Goal: Task Accomplishment & Management: Use online tool/utility

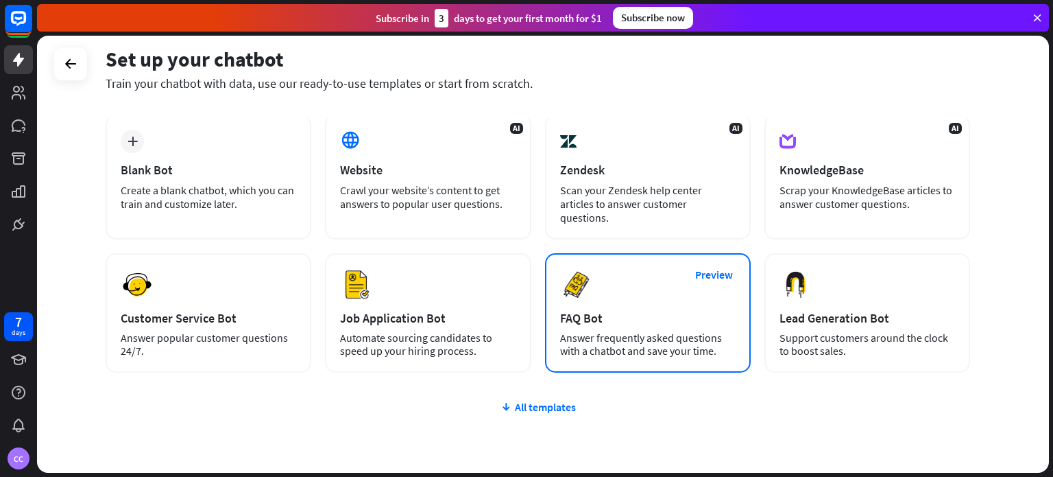
scroll to position [69, 0]
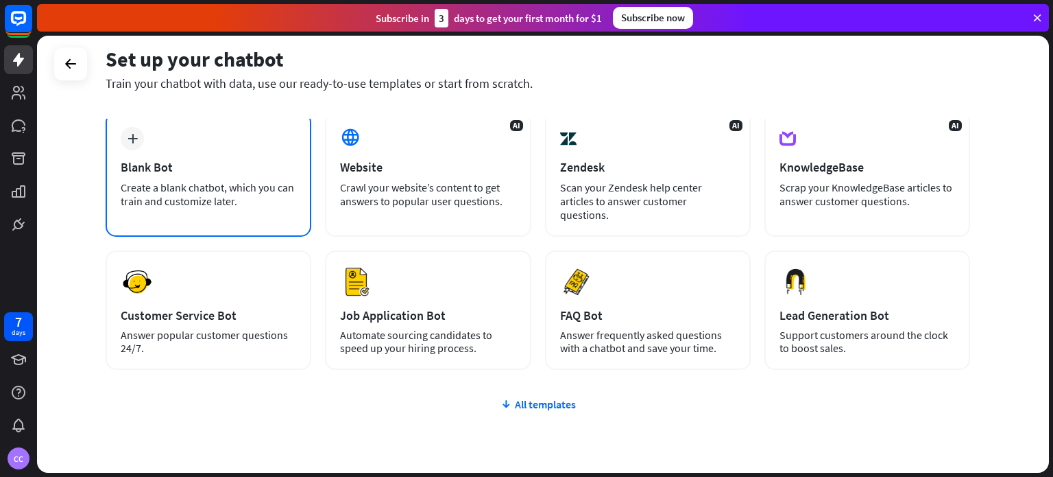
click at [250, 178] on div "plus Blank Bot Create a blank chatbot, which you can train and customize later." at bounding box center [209, 174] width 206 height 125
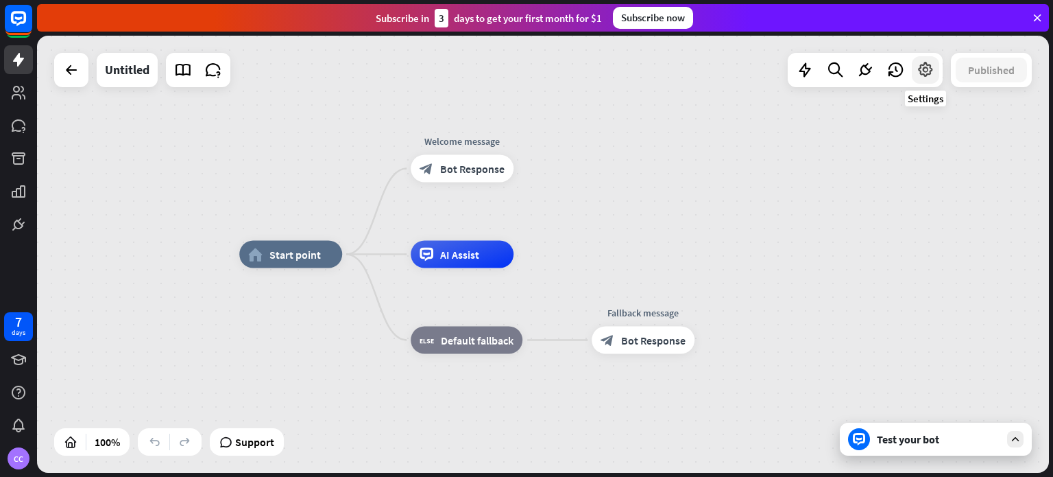
click at [920, 72] on icon at bounding box center [926, 70] width 18 height 18
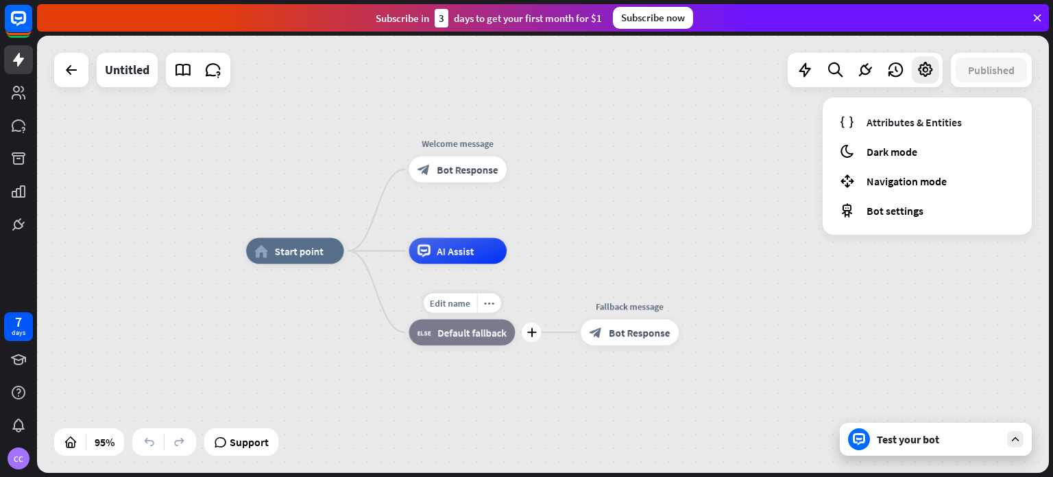
click at [466, 339] on div "block_fallback Default fallback" at bounding box center [462, 332] width 106 height 26
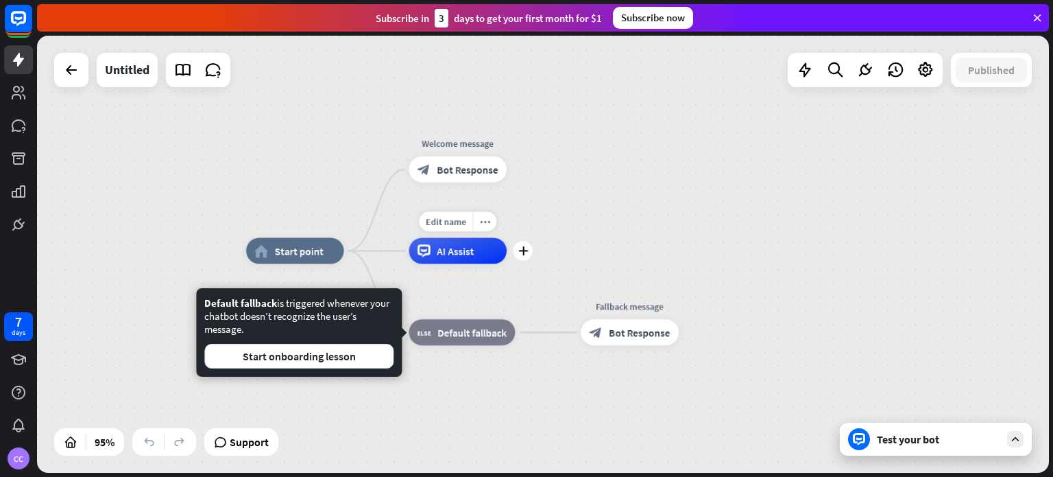
click at [472, 256] on span "AI Assist" at bounding box center [455, 250] width 37 height 13
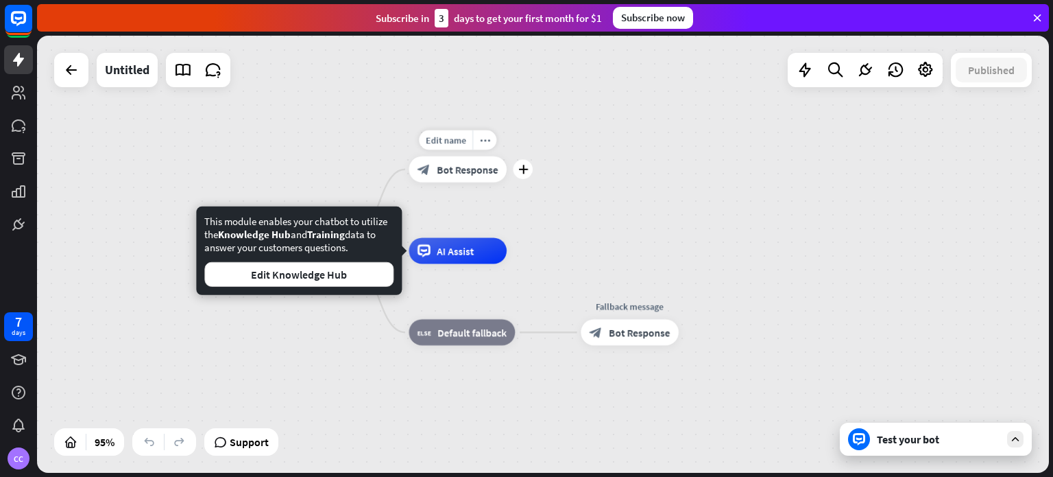
click at [484, 167] on span "Bot Response" at bounding box center [467, 169] width 61 height 13
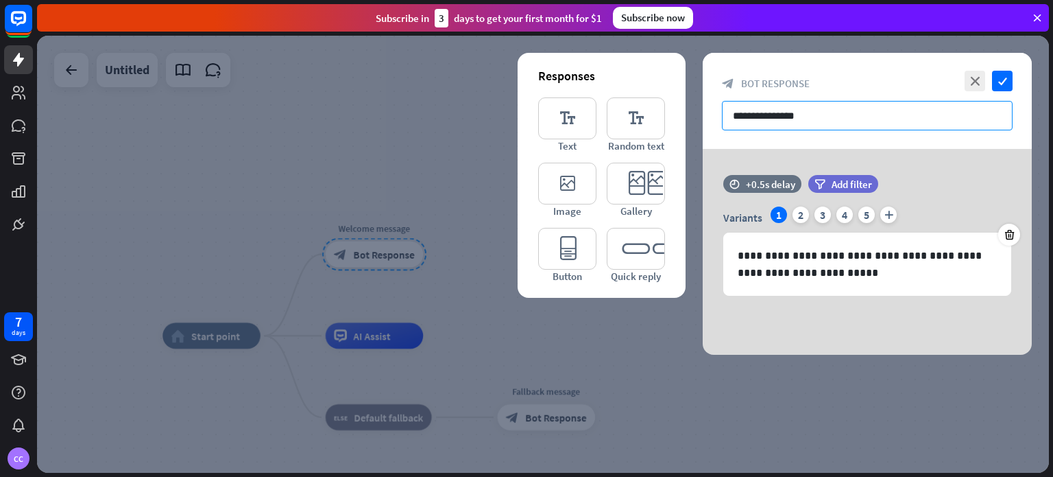
click at [865, 112] on input "**********" at bounding box center [867, 115] width 291 height 29
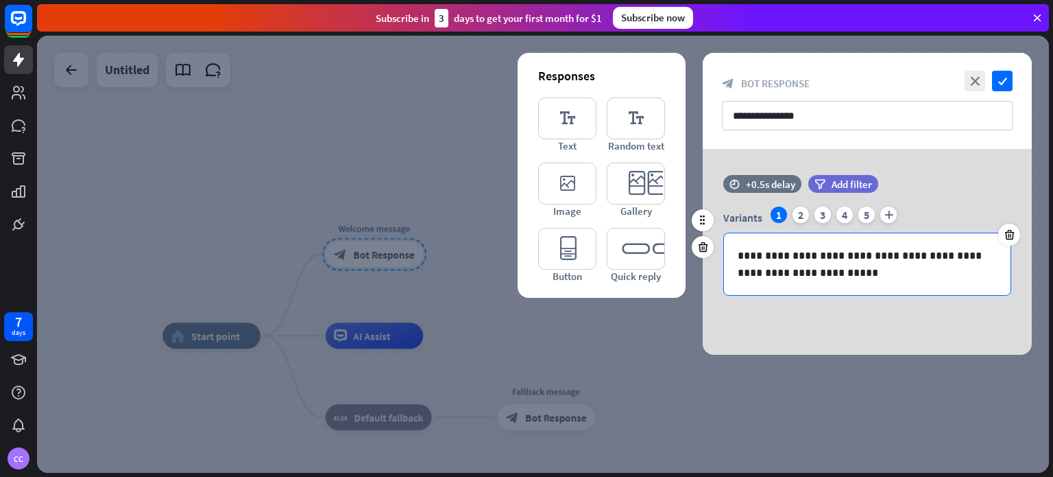
drag, startPoint x: 887, startPoint y: 254, endPoint x: 879, endPoint y: 268, distance: 15.7
click at [887, 254] on p "**********" at bounding box center [867, 264] width 259 height 34
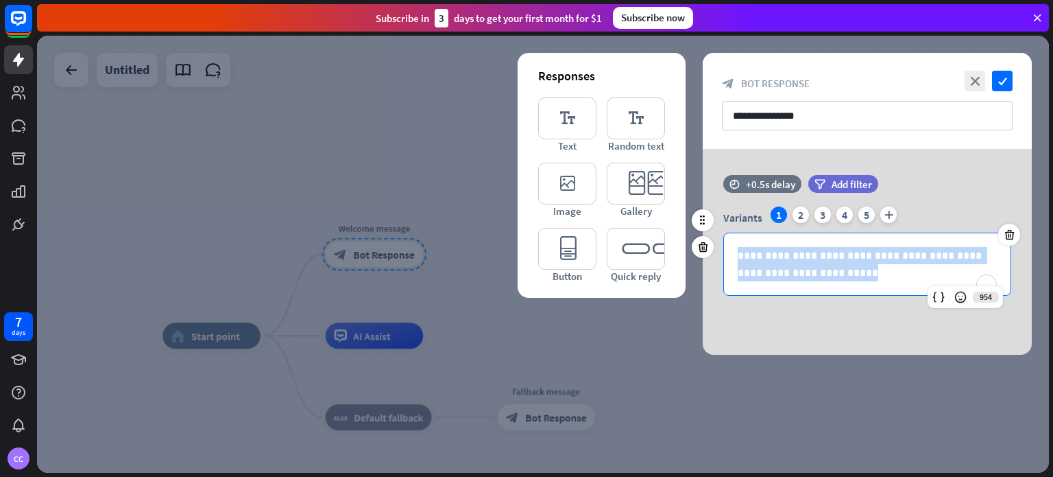
drag, startPoint x: 848, startPoint y: 282, endPoint x: 714, endPoint y: 250, distance: 137.5
click at [714, 250] on div "**********" at bounding box center [867, 250] width 329 height 89
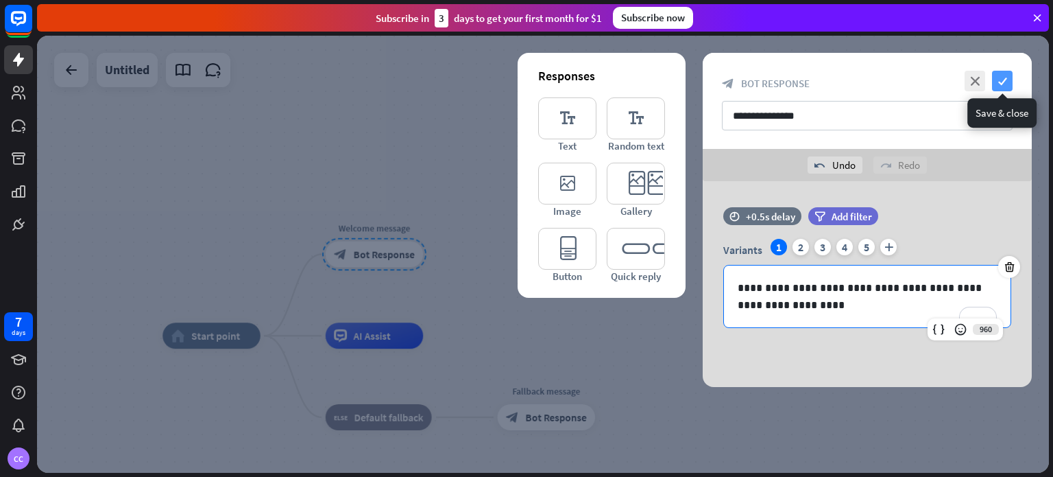
click at [997, 78] on icon "check" at bounding box center [1002, 81] width 21 height 21
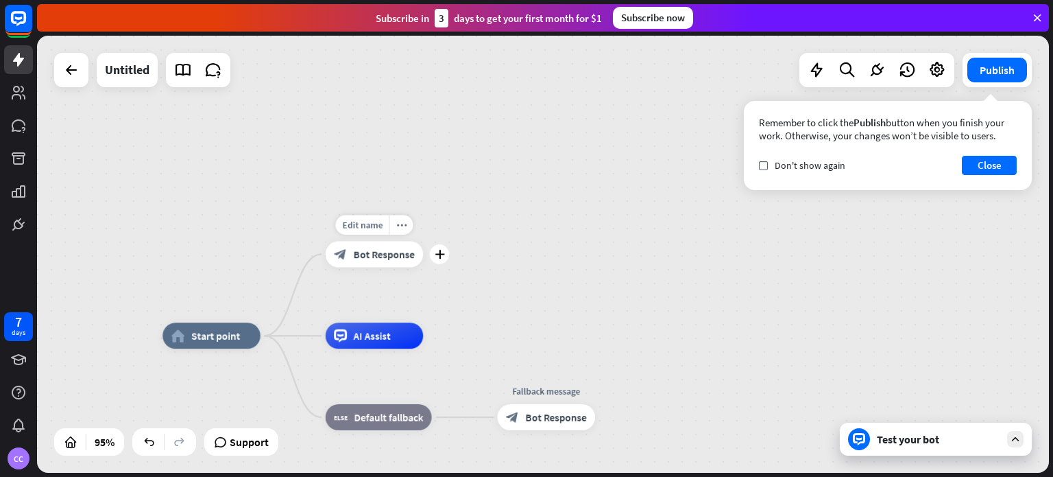
click at [411, 267] on div "Edit name more_horiz plus Welcome message block_bot_response Bot Response" at bounding box center [375, 254] width 98 height 26
click at [362, 331] on span "AI Assist" at bounding box center [372, 335] width 37 height 13
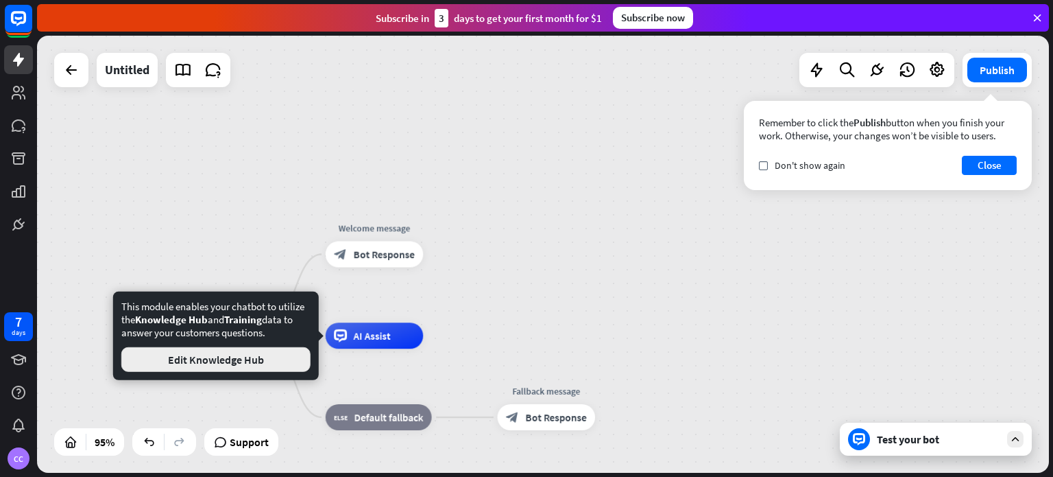
click at [288, 363] on button "Edit Knowledge Hub" at bounding box center [215, 359] width 189 height 25
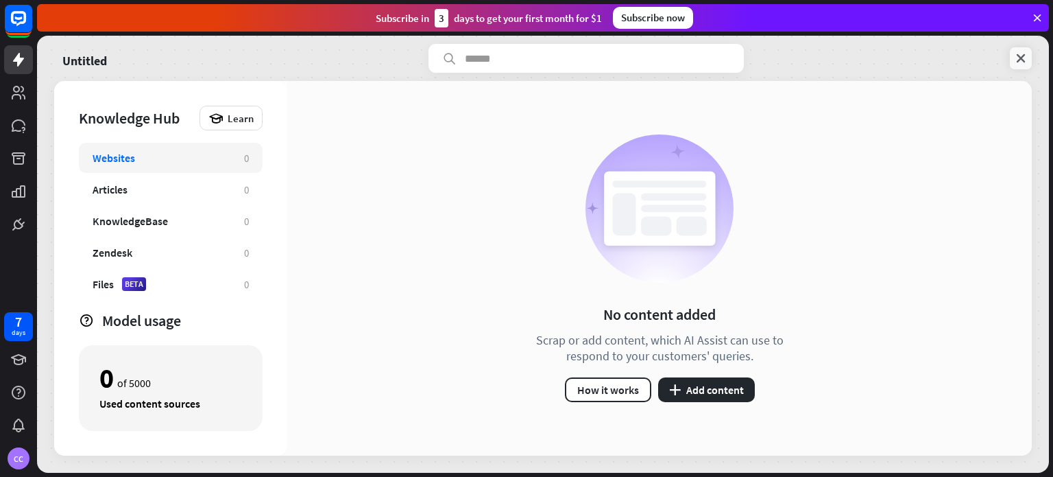
click at [1016, 54] on icon at bounding box center [1021, 58] width 14 height 14
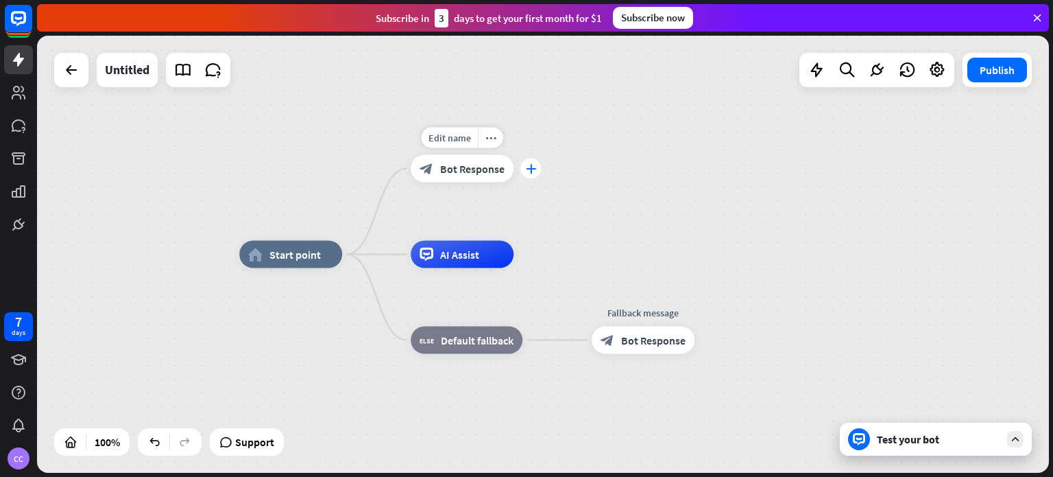
click at [531, 161] on div "plus" at bounding box center [530, 168] width 21 height 21
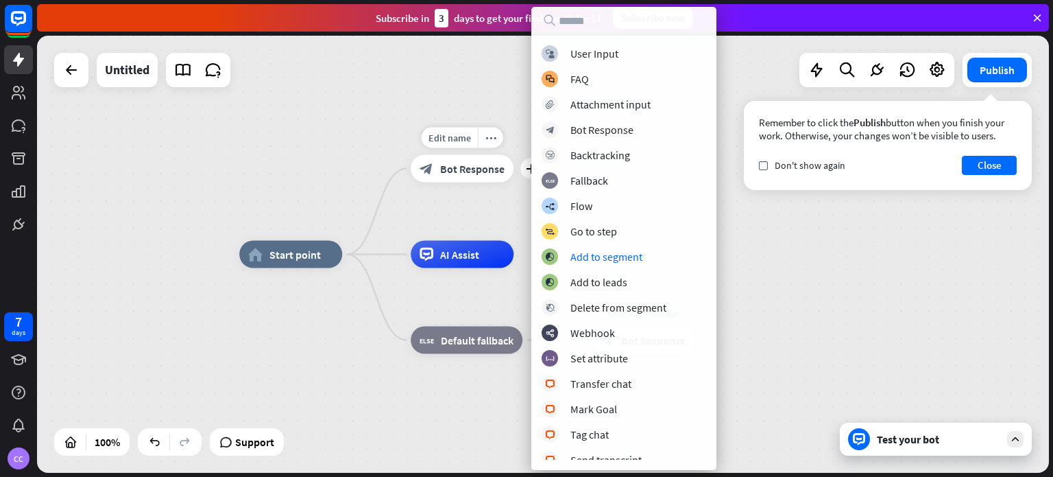
click at [477, 180] on div "block_bot_response Bot Response" at bounding box center [462, 168] width 103 height 27
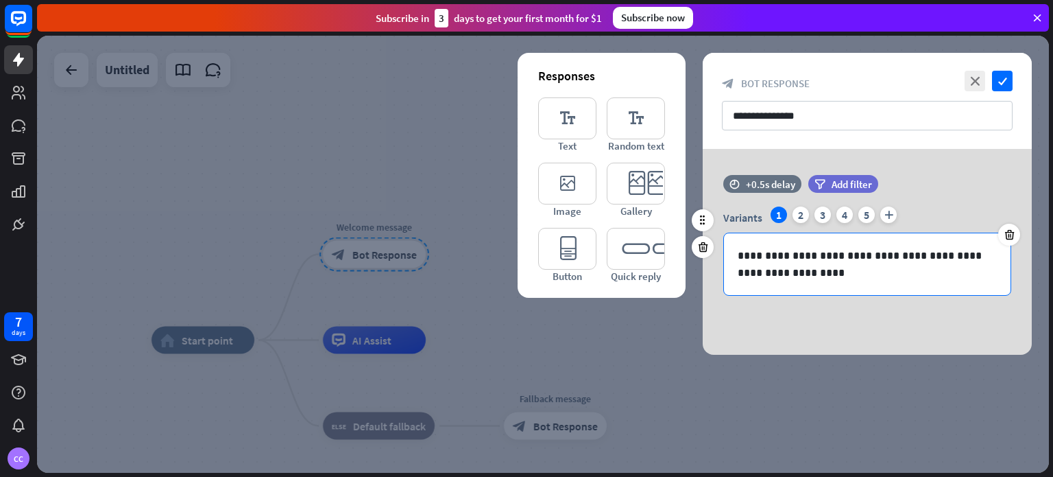
click at [845, 269] on p "**********" at bounding box center [867, 264] width 259 height 34
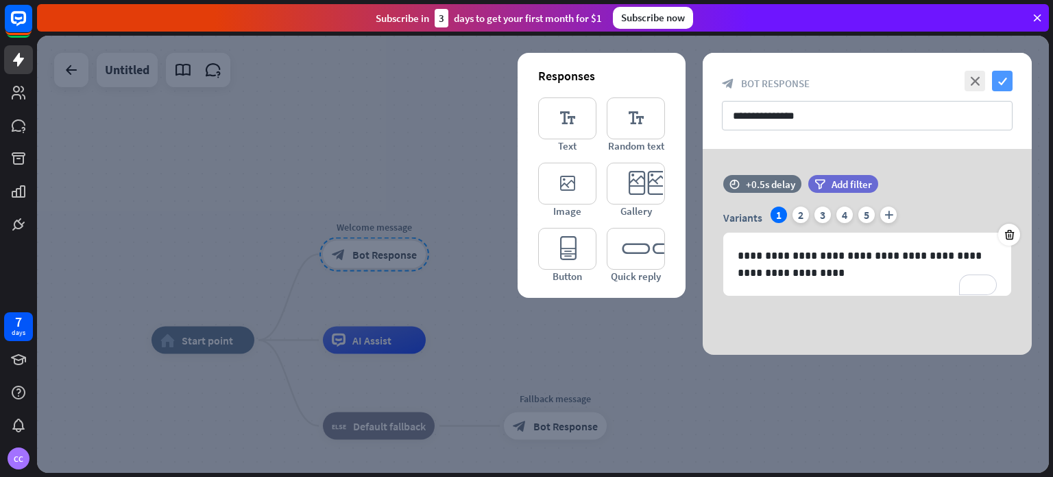
click at [1001, 84] on icon "check" at bounding box center [1002, 81] width 21 height 21
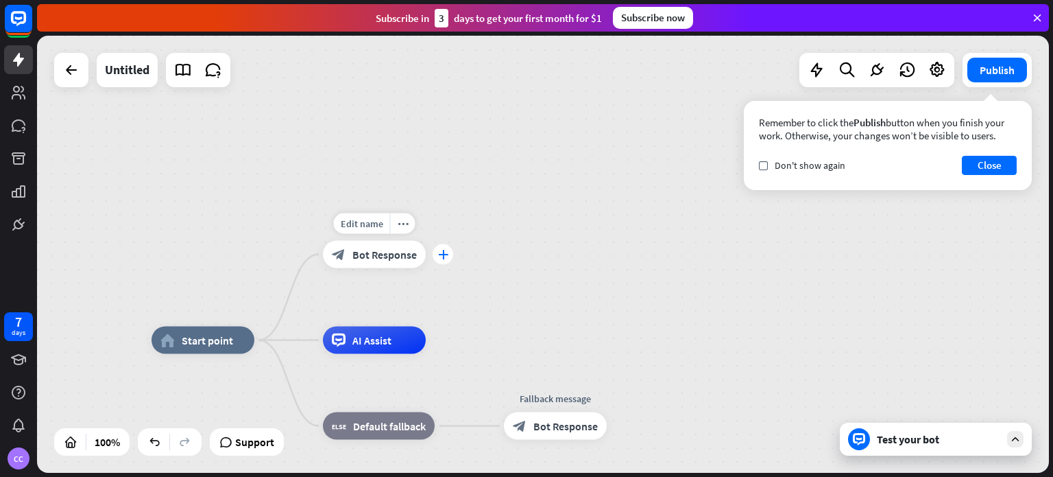
click at [436, 252] on div "plus" at bounding box center [443, 254] width 21 height 21
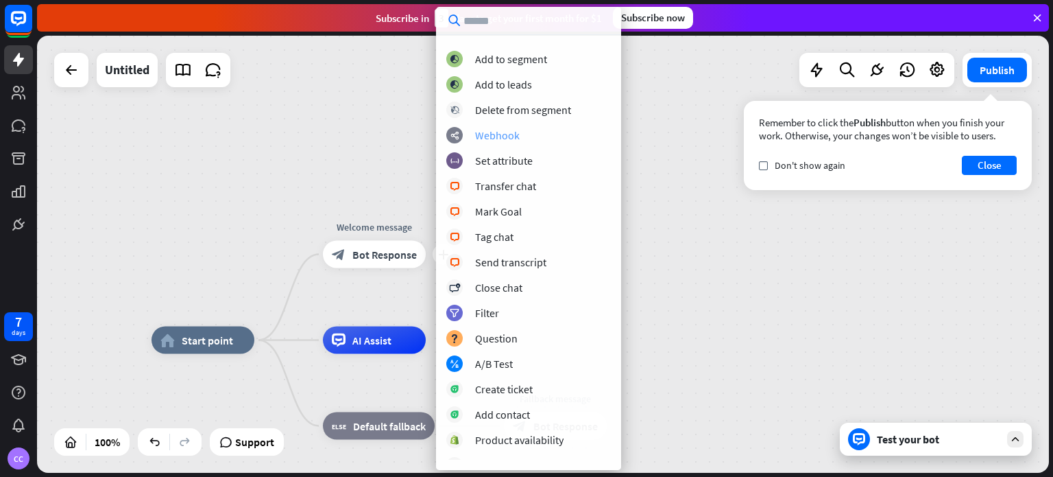
scroll to position [206, 0]
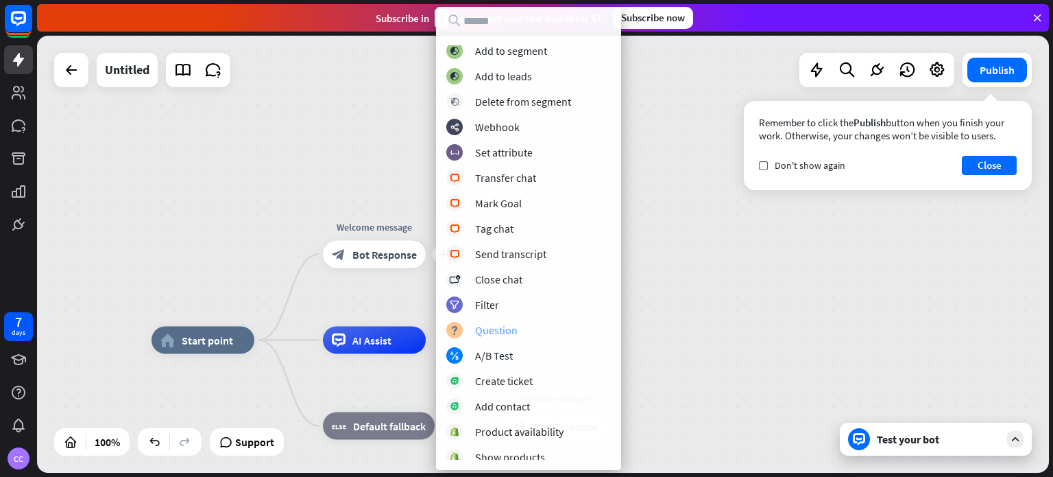
click at [533, 334] on div "block_question Question" at bounding box center [528, 330] width 165 height 16
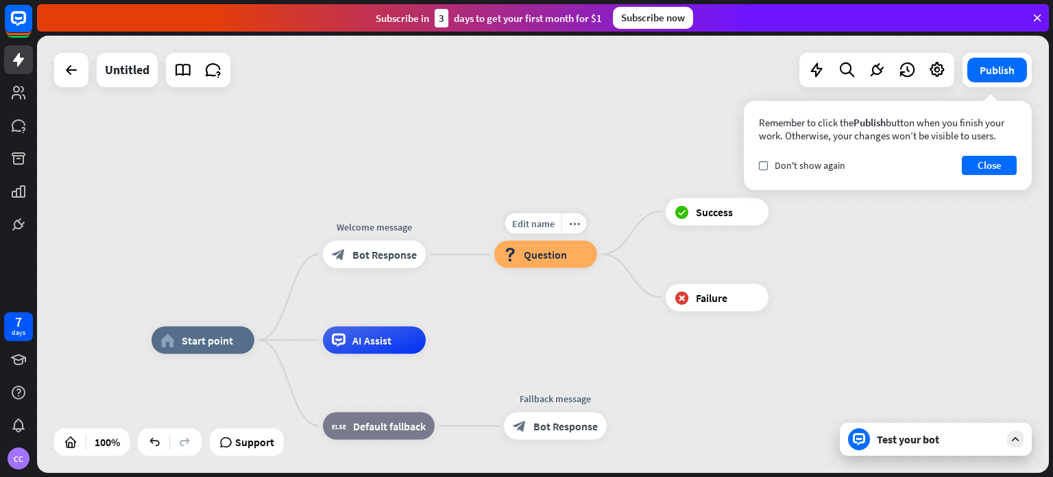
click at [553, 251] on span "Question" at bounding box center [545, 255] width 43 height 14
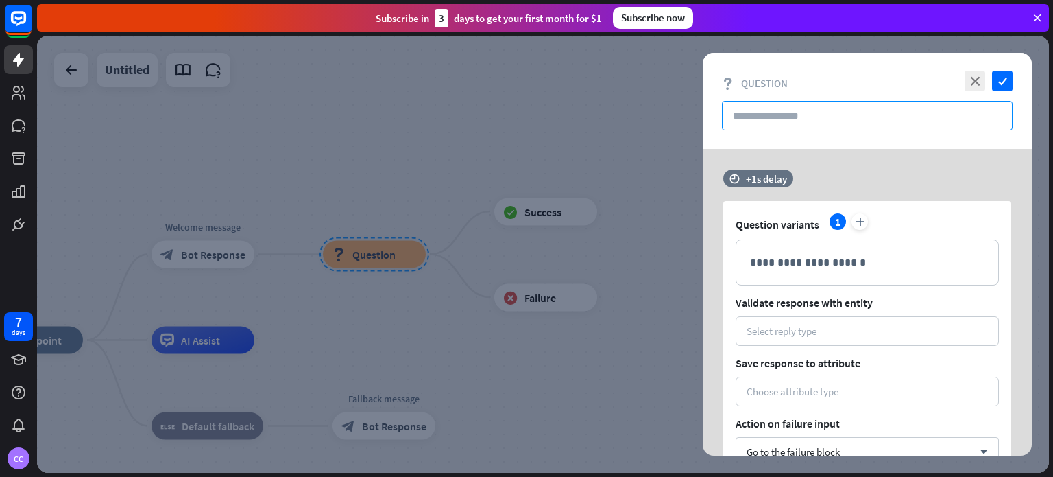
click at [763, 125] on input "text" at bounding box center [867, 115] width 291 height 29
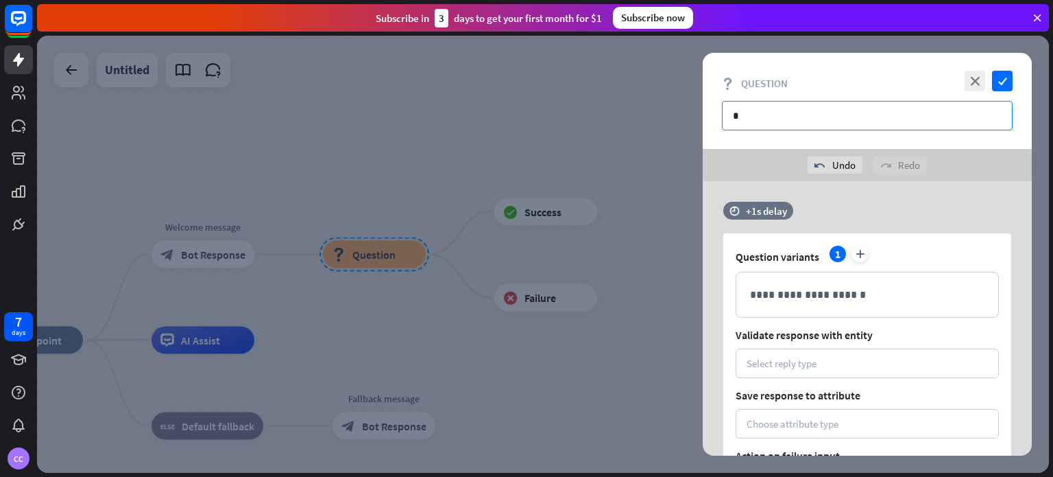
type input "*"
click at [972, 76] on icon "close" at bounding box center [975, 81] width 21 height 21
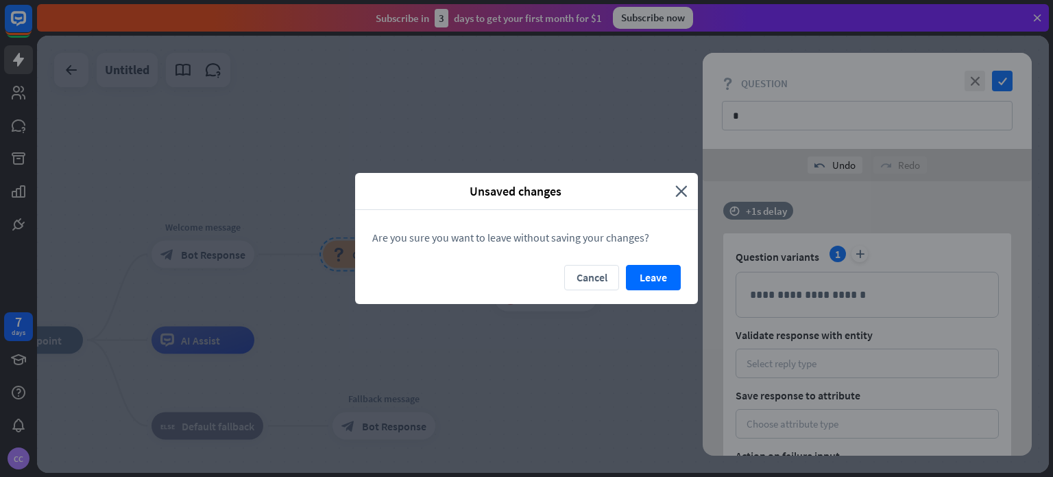
click at [688, 189] on div "Unsaved changes close" at bounding box center [526, 191] width 343 height 37
click at [649, 276] on button "Leave" at bounding box center [653, 277] width 55 height 25
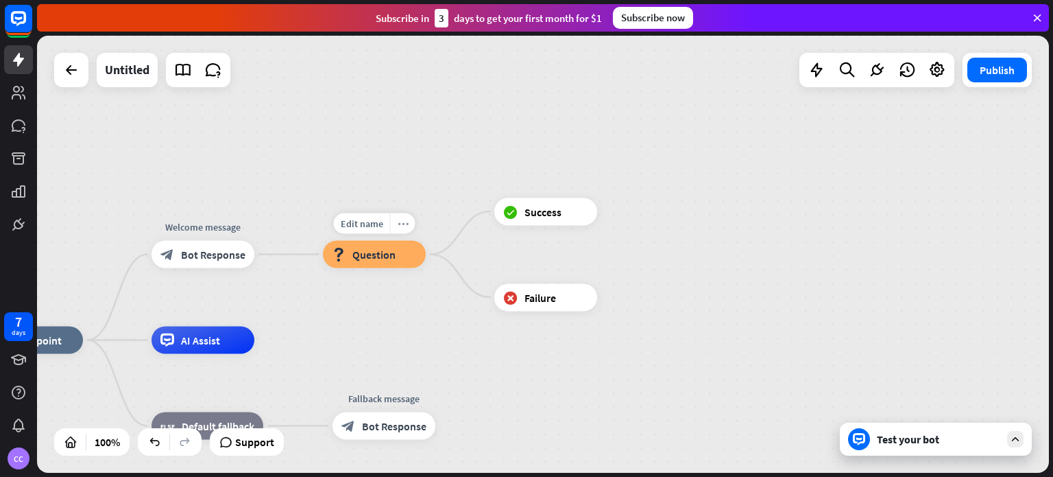
click at [408, 223] on div "more_horiz" at bounding box center [402, 223] width 25 height 21
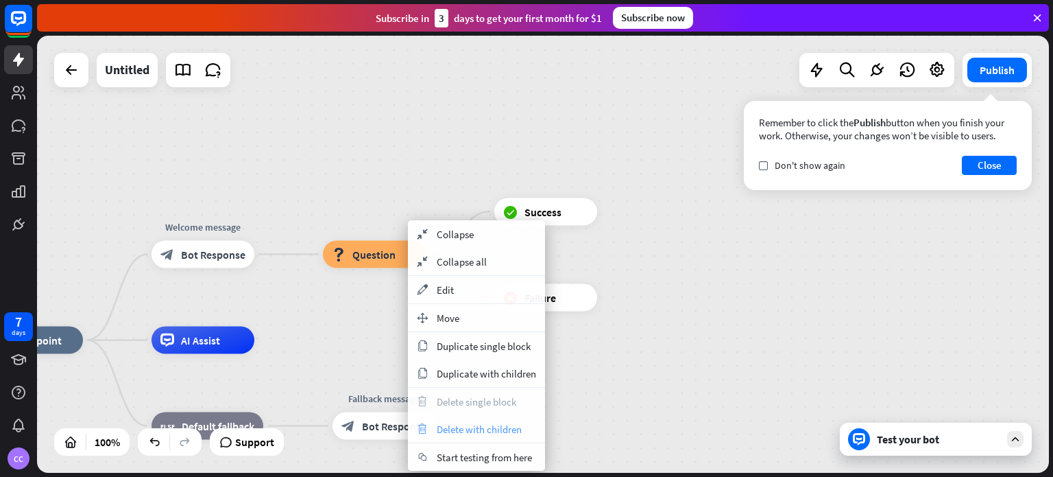
click at [496, 433] on span "Delete with children" at bounding box center [479, 428] width 85 height 13
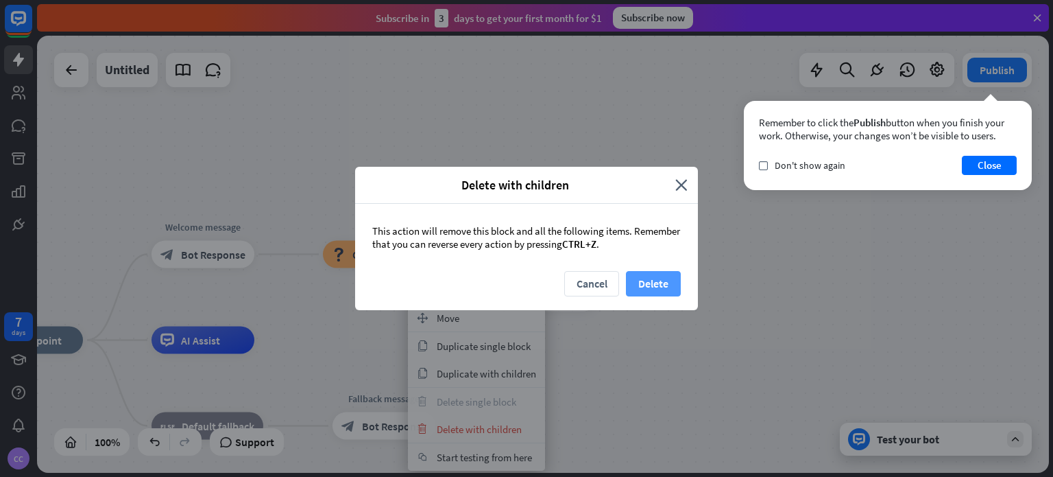
click at [664, 280] on button "Delete" at bounding box center [653, 283] width 55 height 25
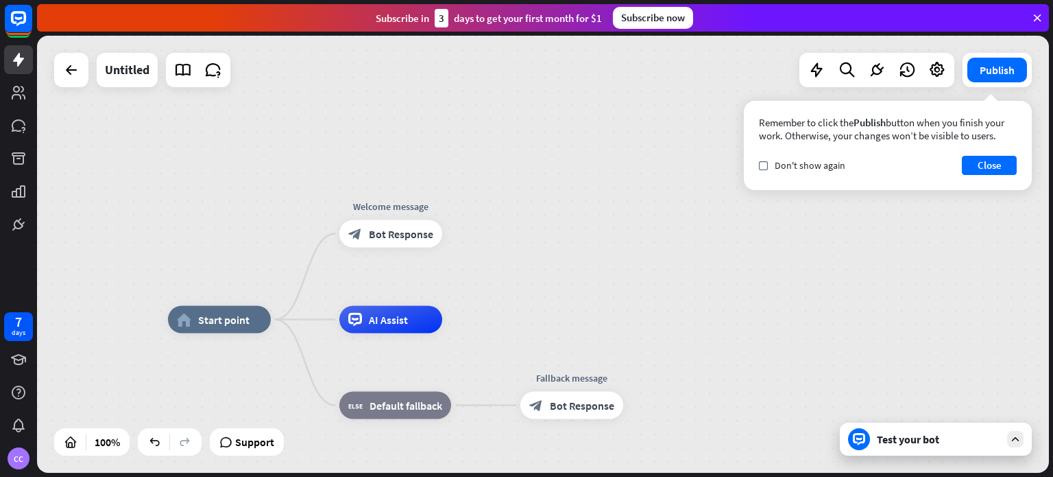
drag, startPoint x: 544, startPoint y: 254, endPoint x: 732, endPoint y: 234, distance: 189.0
click at [732, 234] on div "home_2 Start point Welcome message block_bot_response Bot Response AI Assist bl…" at bounding box center [543, 254] width 1012 height 437
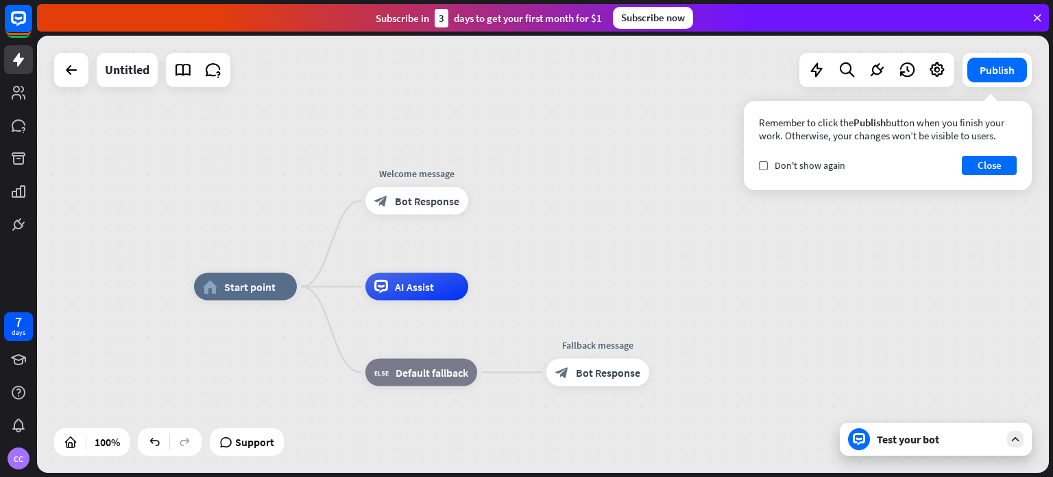
drag, startPoint x: 707, startPoint y: 252, endPoint x: 733, endPoint y: 219, distance: 42.0
click at [733, 219] on div "home_2 Start point Welcome message block_bot_response Bot Response AI Assist bl…" at bounding box center [543, 254] width 1012 height 437
click at [409, 205] on span "Bot Response" at bounding box center [427, 200] width 64 height 14
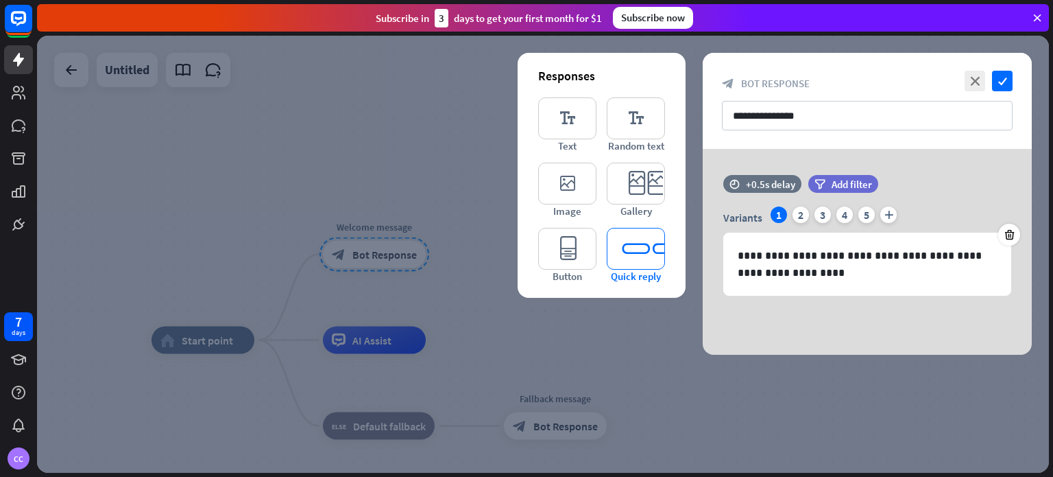
click at [640, 264] on icon "editor_quick_replies" at bounding box center [636, 249] width 58 height 42
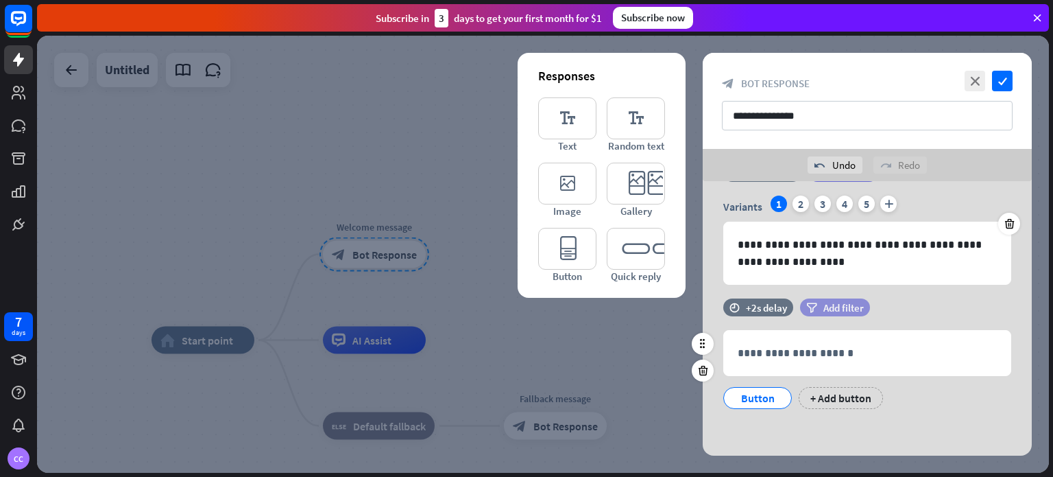
scroll to position [44, 0]
click at [800, 342] on div "**********" at bounding box center [867, 352] width 287 height 45
click at [741, 388] on div "Button" at bounding box center [757, 397] width 45 height 21
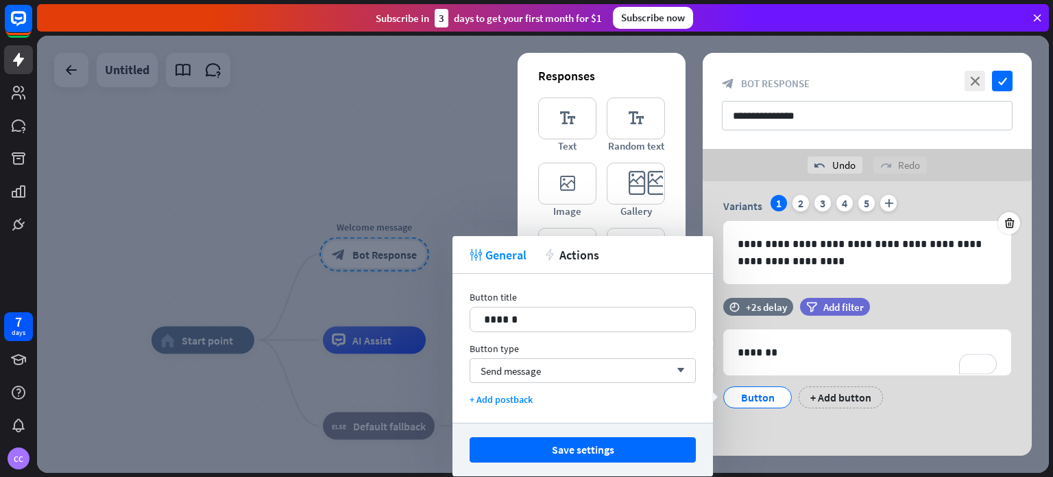
click at [749, 402] on div "Button" at bounding box center [757, 397] width 45 height 21
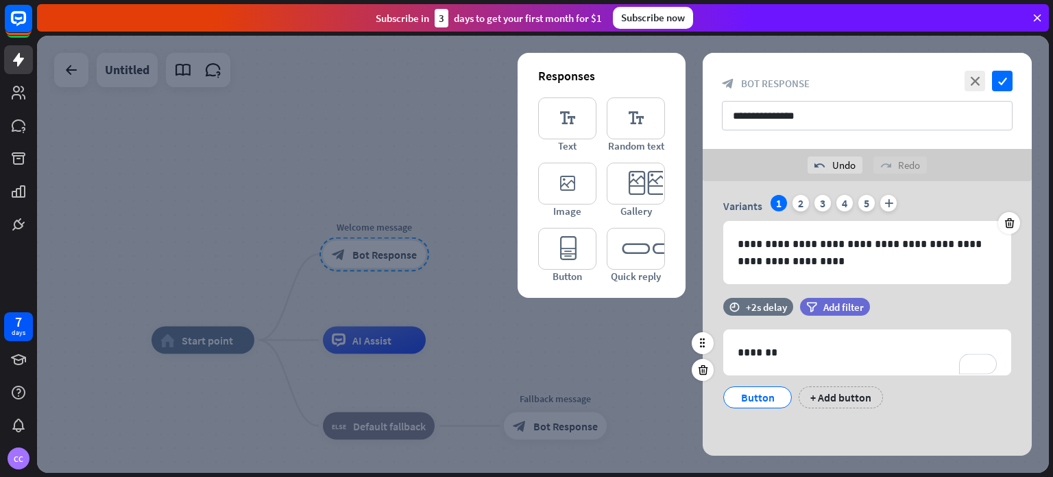
click at [749, 402] on div "Button" at bounding box center [757, 397] width 45 height 21
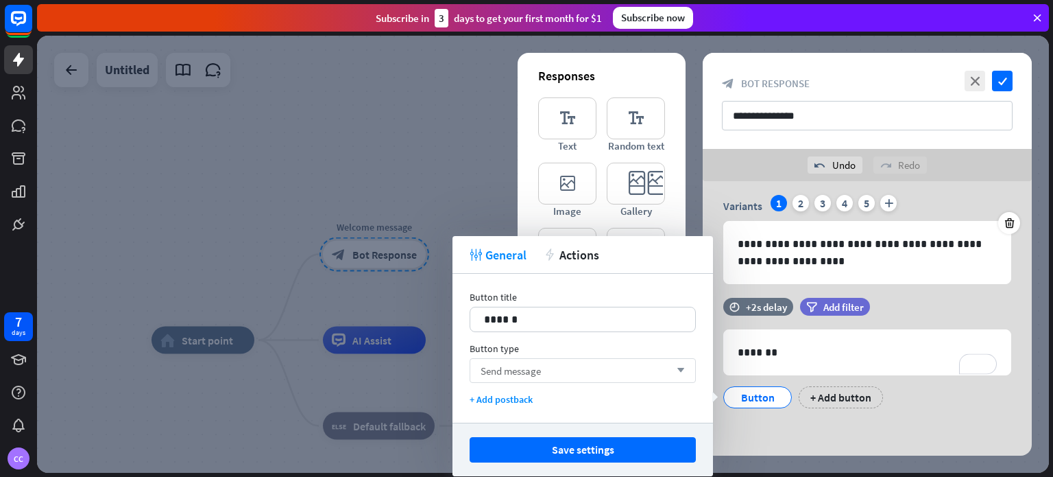
click at [602, 372] on div "Send message arrow_down" at bounding box center [583, 370] width 226 height 25
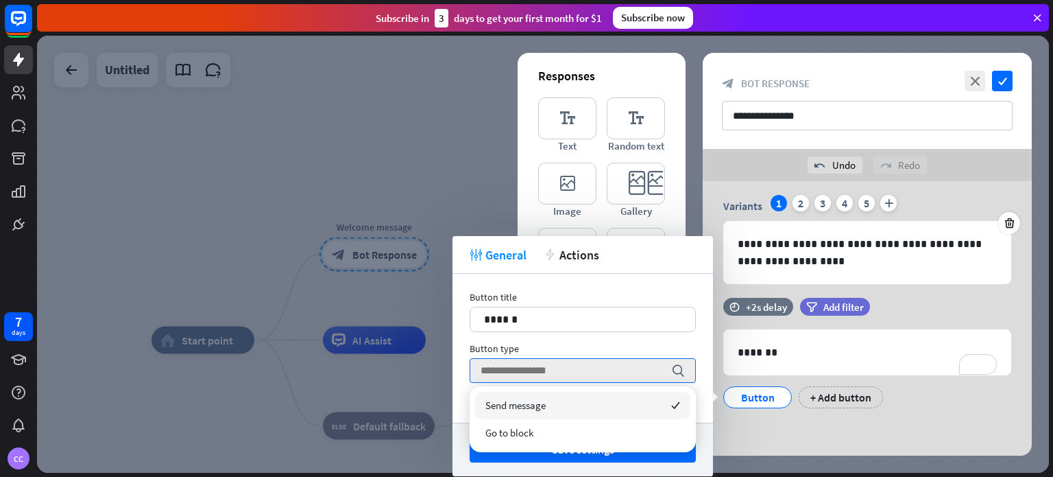
click at [651, 297] on div "Button title" at bounding box center [583, 297] width 226 height 12
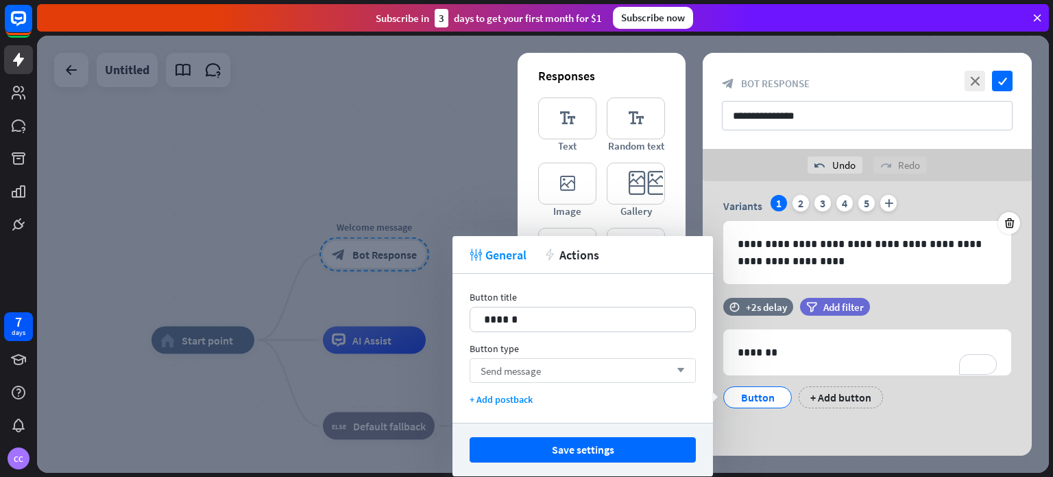
click at [626, 372] on div "Send message arrow_down" at bounding box center [583, 370] width 226 height 25
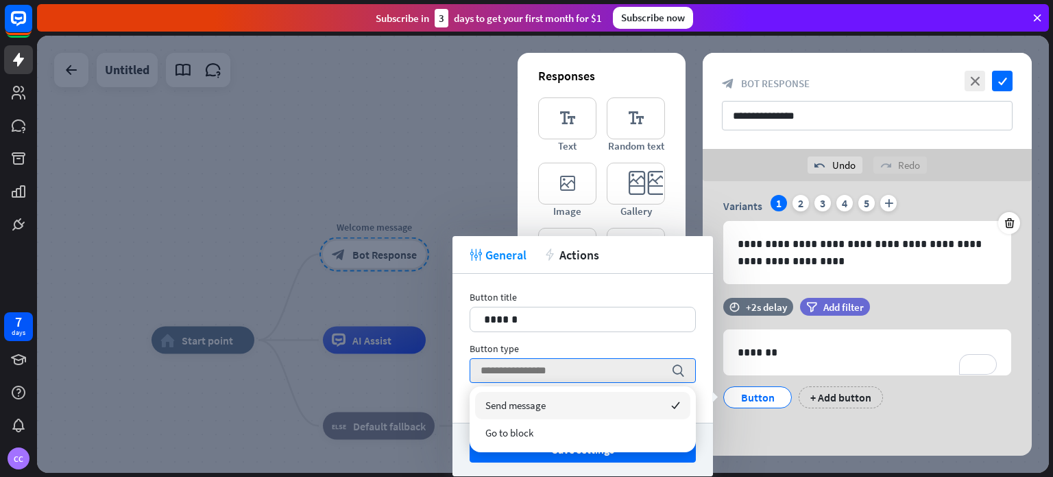
drag, startPoint x: 630, startPoint y: 394, endPoint x: 632, endPoint y: 403, distance: 8.3
click at [630, 395] on div "Send message checked" at bounding box center [582, 405] width 215 height 27
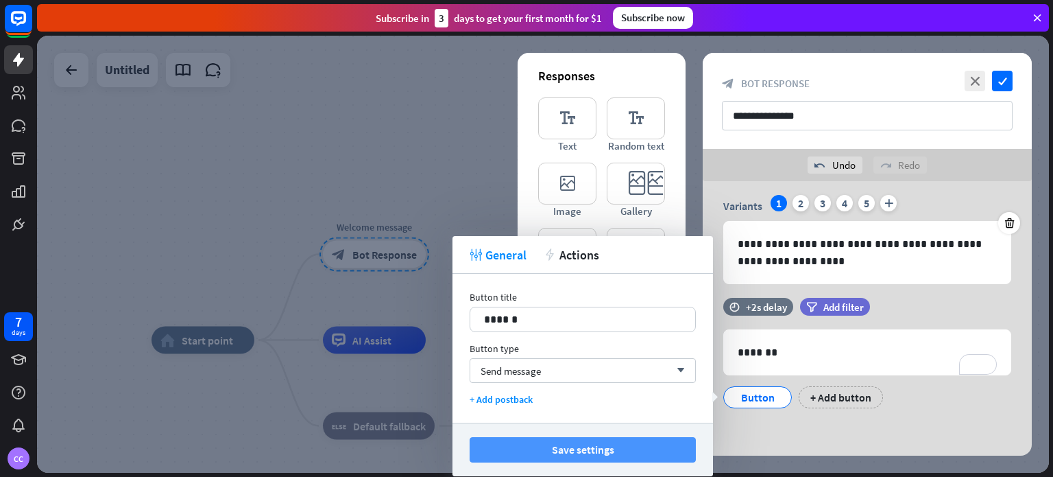
click at [640, 446] on button "Save settings" at bounding box center [583, 449] width 226 height 25
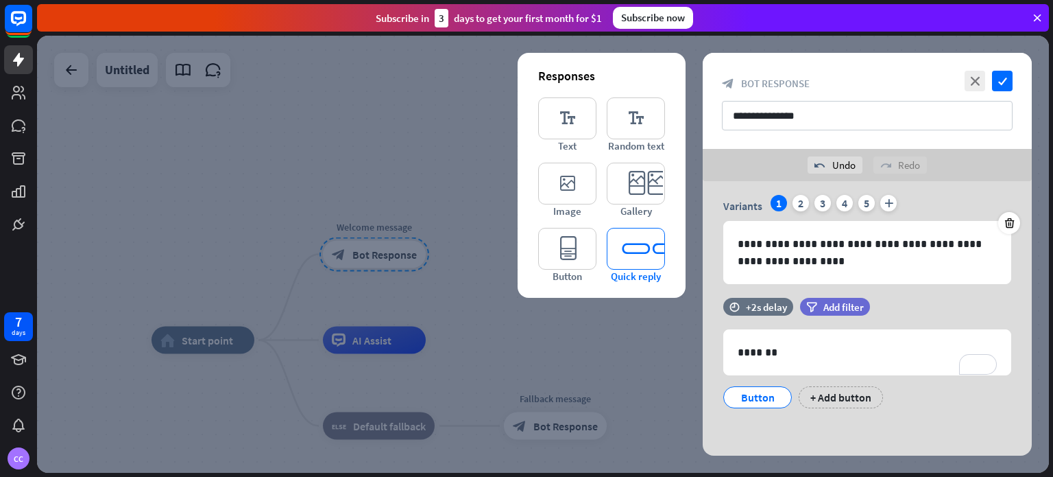
click at [637, 258] on icon "editor_quick_replies" at bounding box center [636, 249] width 58 height 42
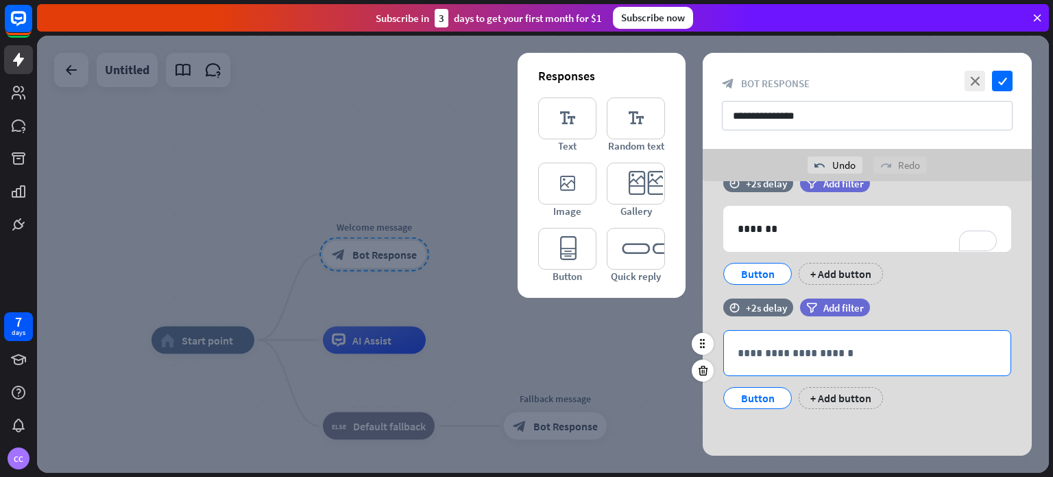
scroll to position [167, 0]
click at [809, 344] on p "**********" at bounding box center [867, 352] width 259 height 17
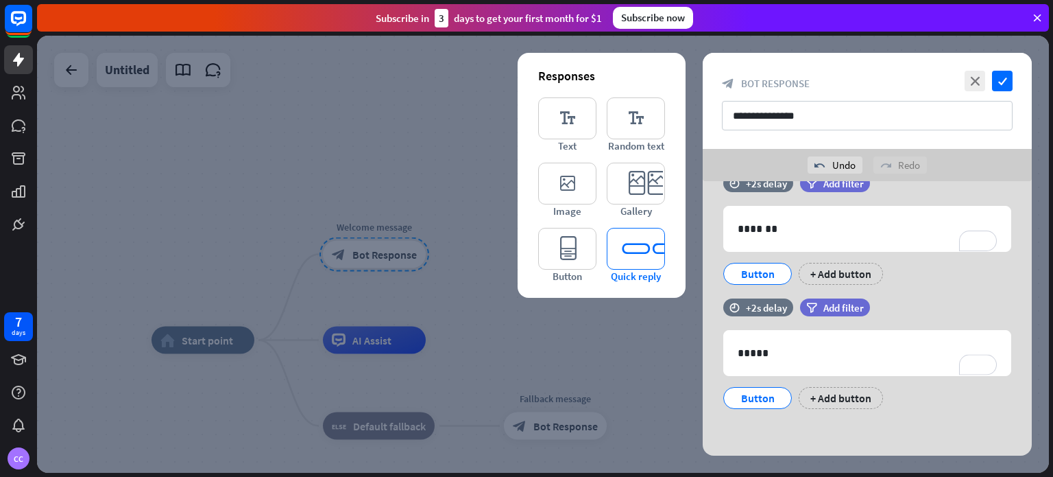
click at [628, 243] on icon "editor_quick_replies" at bounding box center [636, 249] width 58 height 42
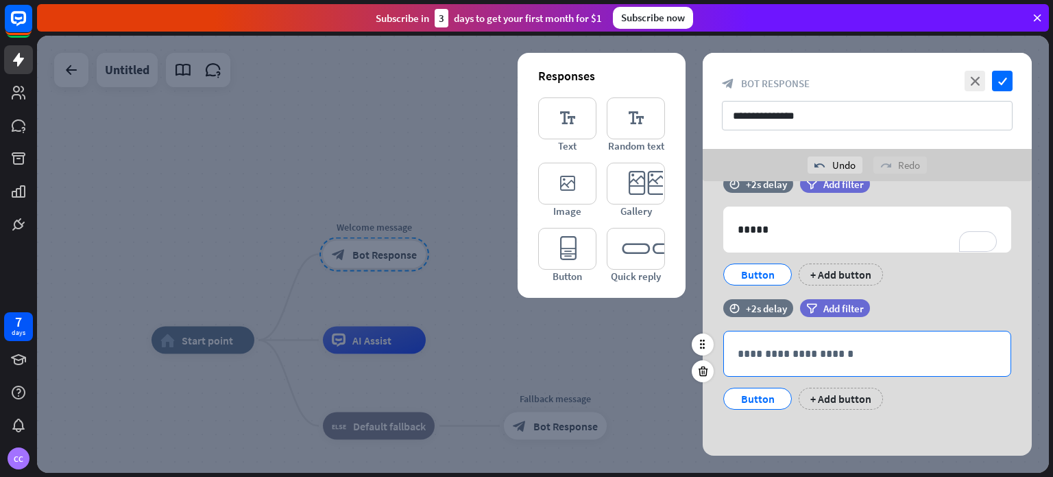
click at [801, 346] on p "**********" at bounding box center [867, 353] width 259 height 17
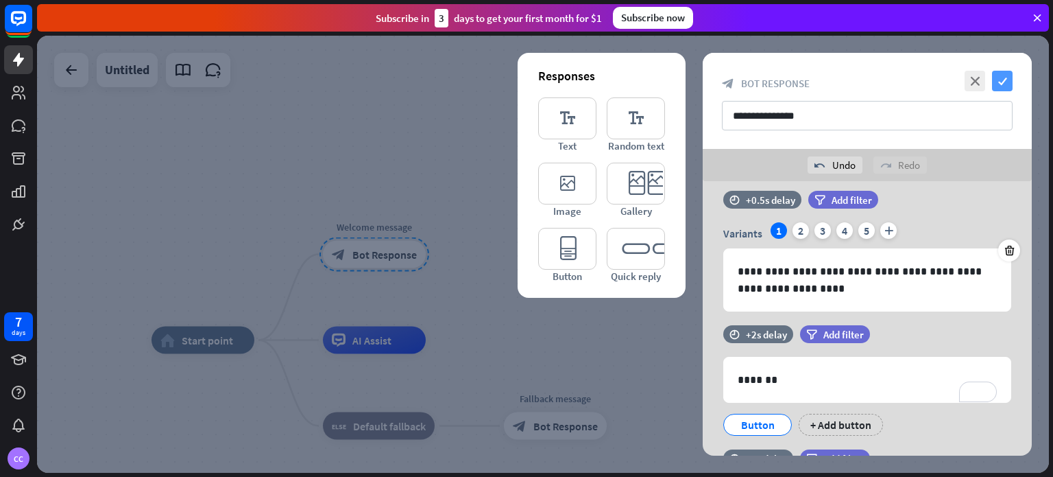
click at [996, 86] on icon "check" at bounding box center [1002, 81] width 21 height 21
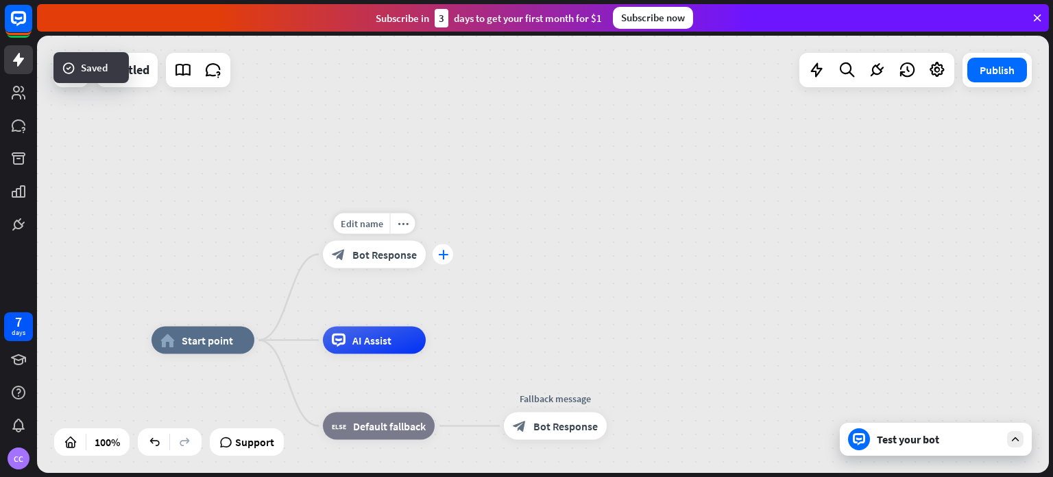
click at [448, 255] on div "plus" at bounding box center [443, 254] width 21 height 21
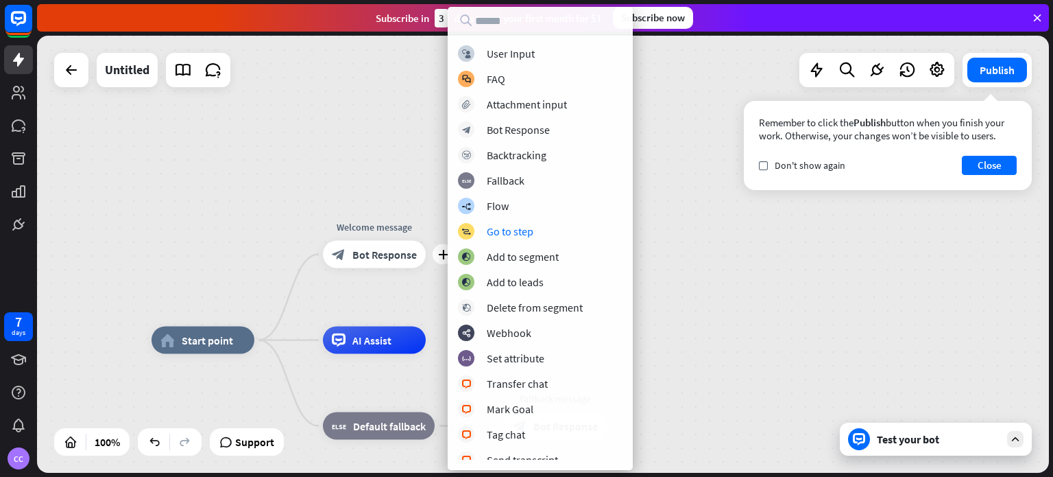
drag, startPoint x: 765, startPoint y: 218, endPoint x: 645, endPoint y: 245, distance: 122.9
click at [762, 218] on div "home_2 Start point plus Welcome message block_bot_response Bot Response AI Assi…" at bounding box center [543, 254] width 1012 height 437
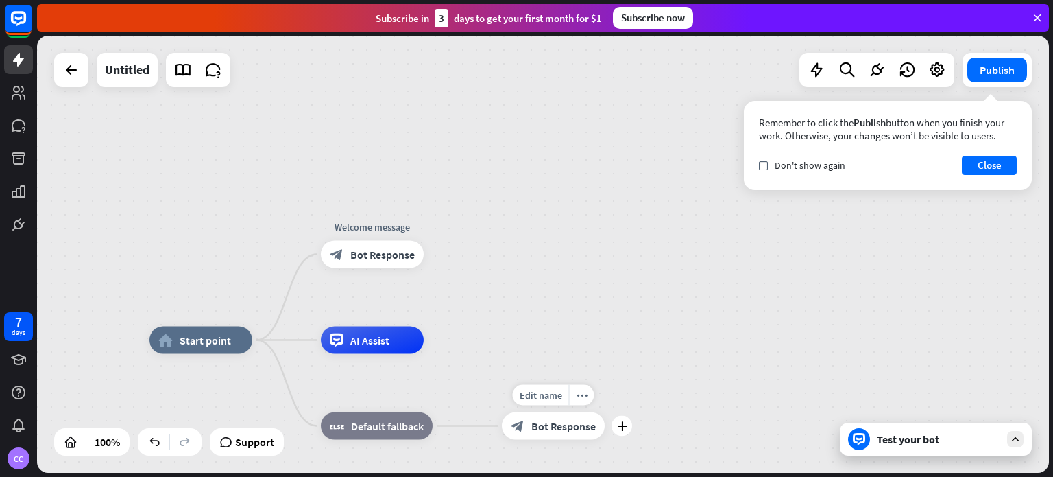
click at [540, 433] on div "block_bot_response Bot Response" at bounding box center [553, 425] width 103 height 27
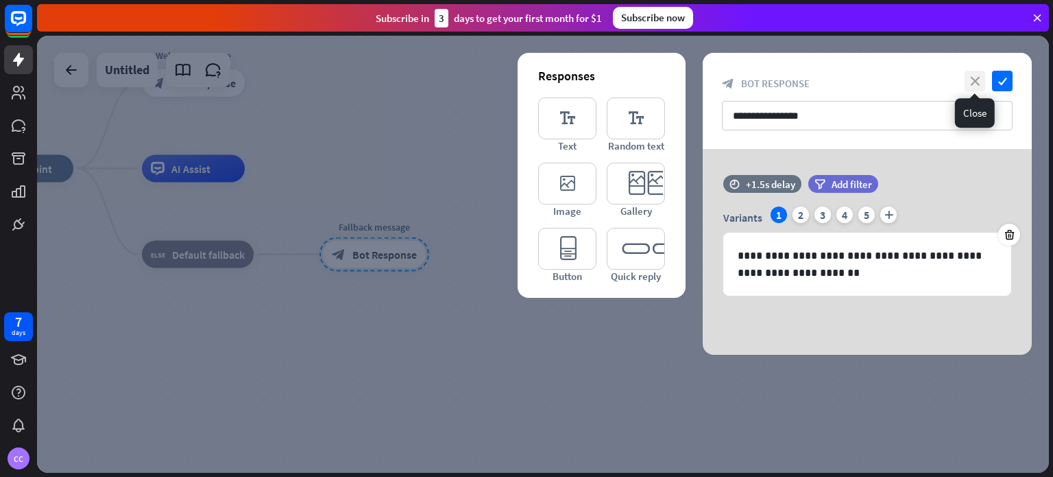
click at [969, 82] on icon "close" at bounding box center [975, 81] width 21 height 21
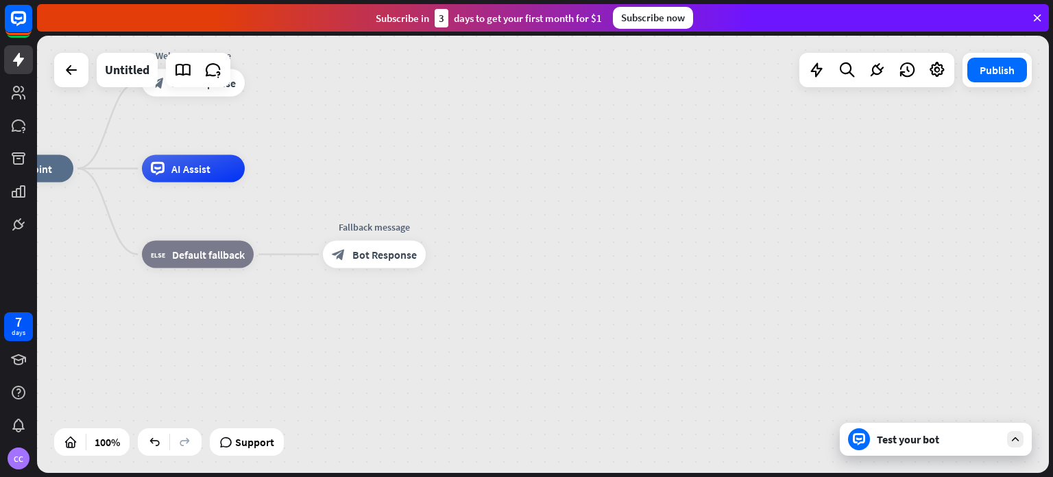
drag, startPoint x: 660, startPoint y: 296, endPoint x: 862, endPoint y: 254, distance: 206.4
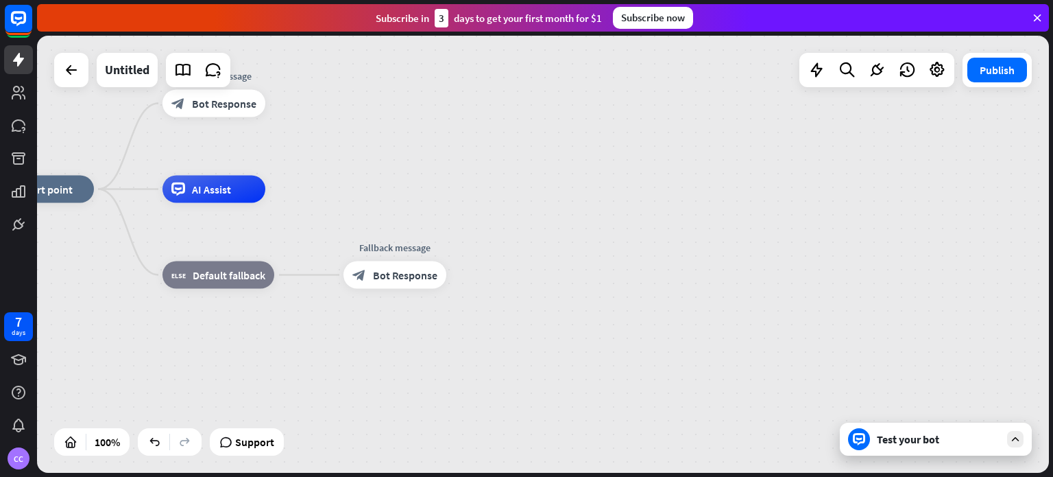
drag, startPoint x: 771, startPoint y: 180, endPoint x: 872, endPoint y: 254, distance: 125.6
click at [873, 254] on div "home_2 Start point Welcome message block_bot_response Bot Response AI Assist bl…" at bounding box center [497, 407] width 1012 height 437
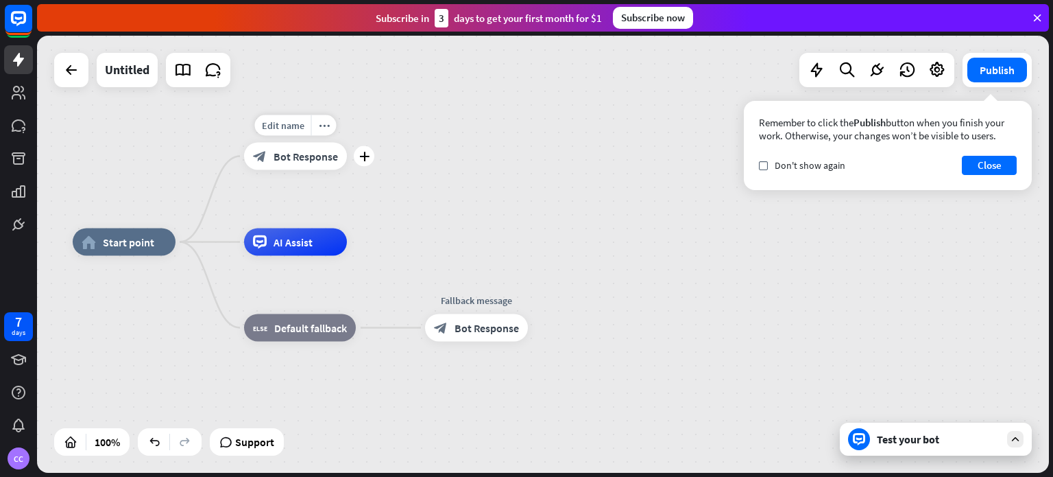
click at [343, 167] on div "block_bot_response Bot Response" at bounding box center [295, 156] width 103 height 27
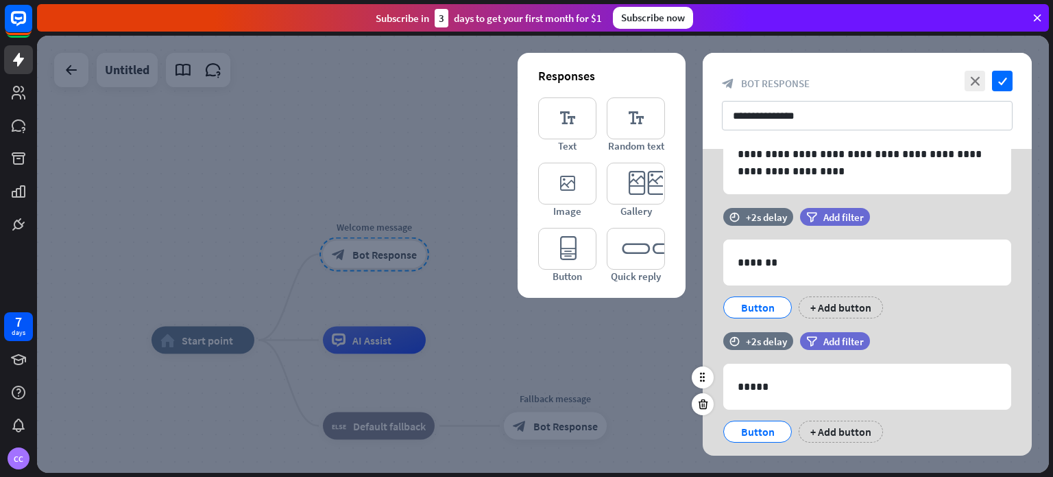
scroll to position [137, 0]
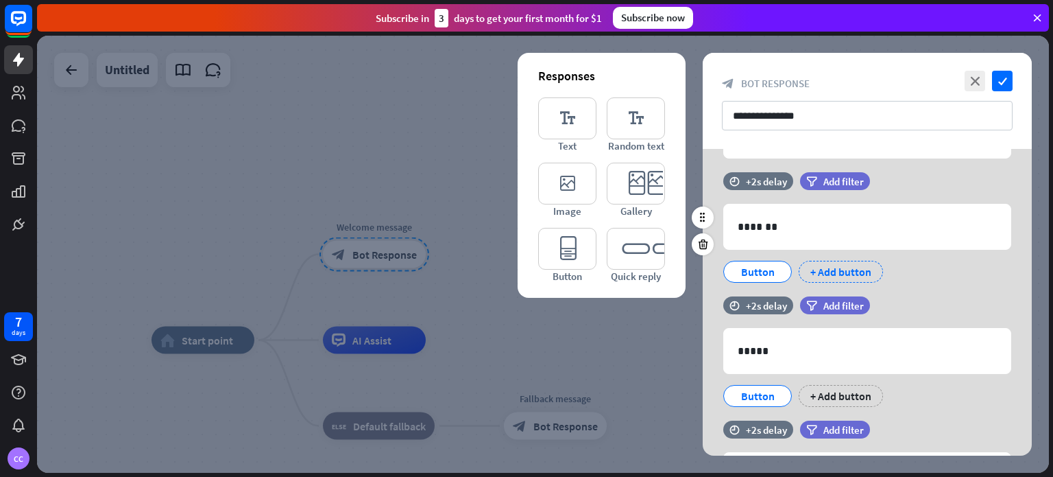
click at [834, 270] on div "+ Add button" at bounding box center [841, 272] width 84 height 22
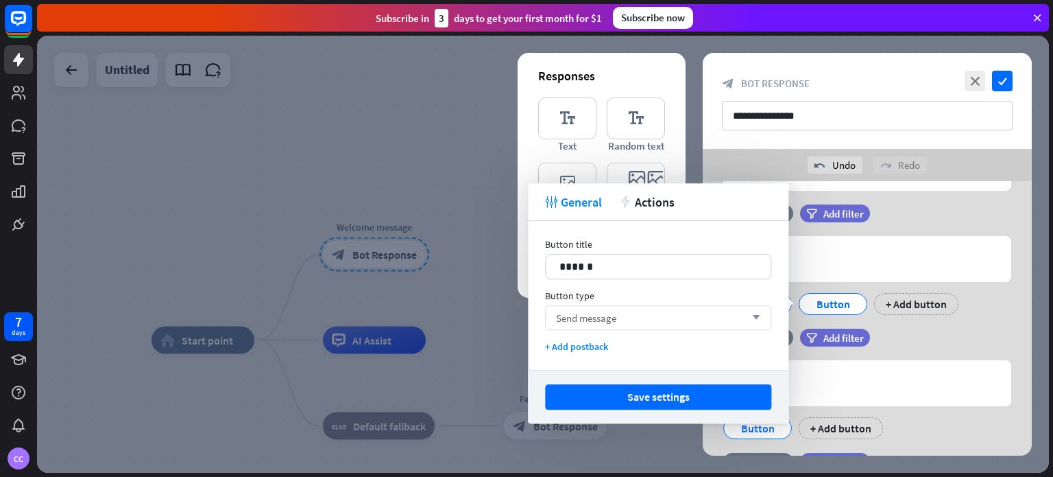
click at [730, 308] on div "Send message arrow_down" at bounding box center [658, 317] width 226 height 25
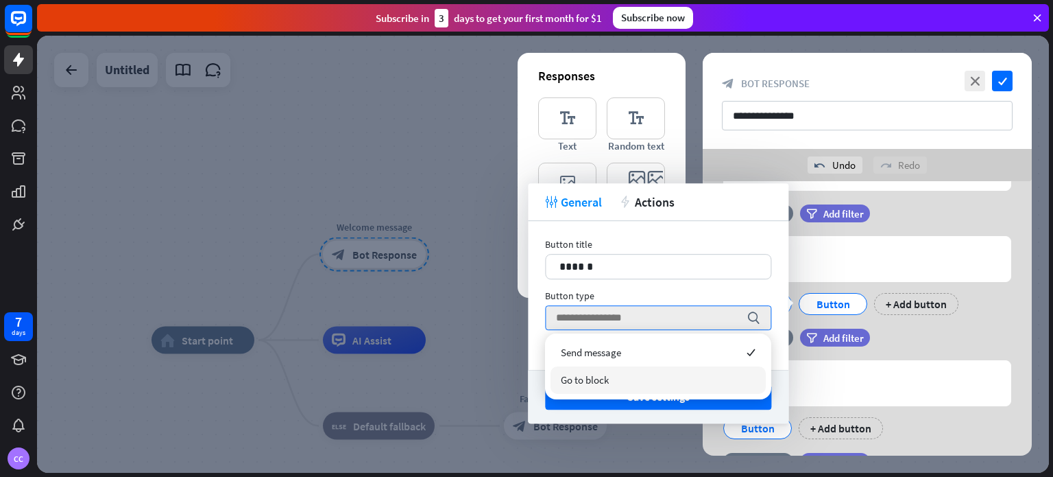
click at [661, 444] on div at bounding box center [543, 254] width 1012 height 437
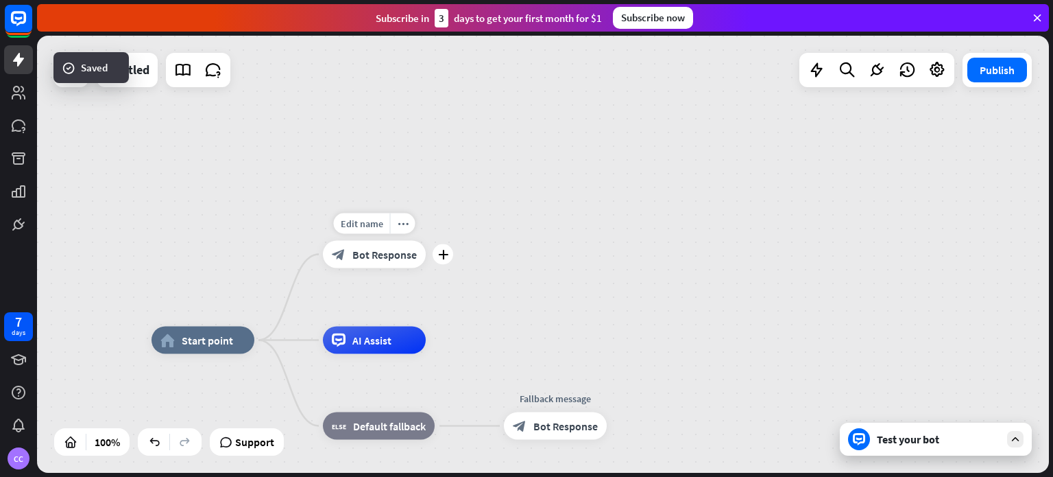
click at [384, 260] on span "Bot Response" at bounding box center [384, 255] width 64 height 14
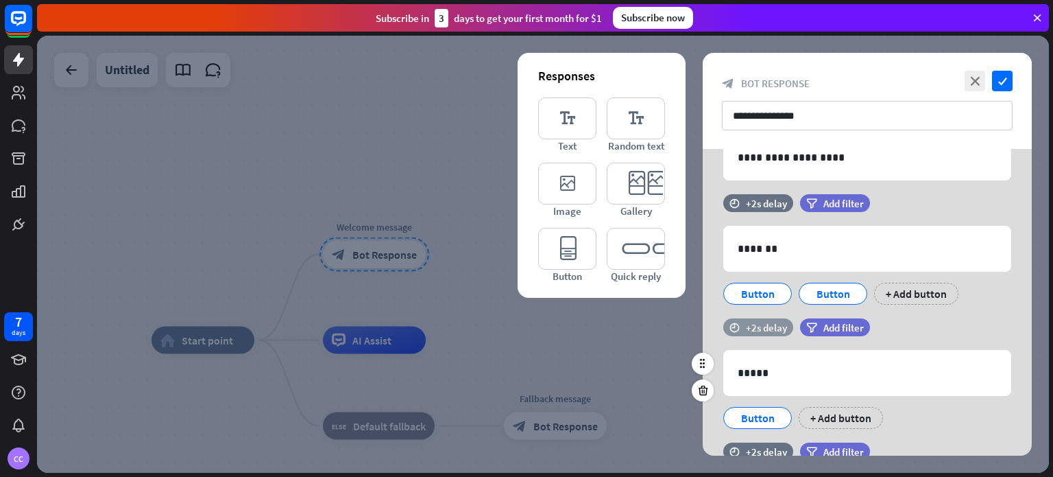
scroll to position [206, 0]
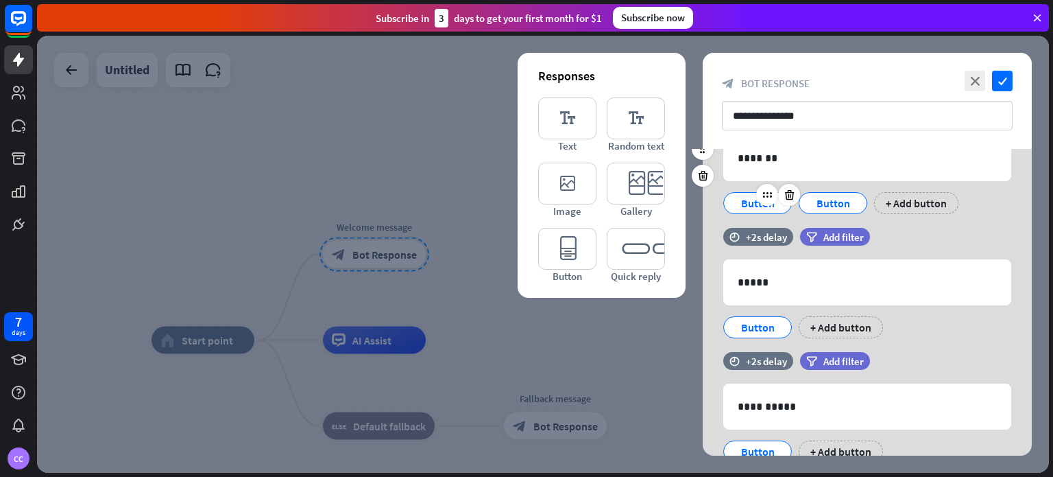
click at [752, 202] on div "Button" at bounding box center [757, 203] width 45 height 21
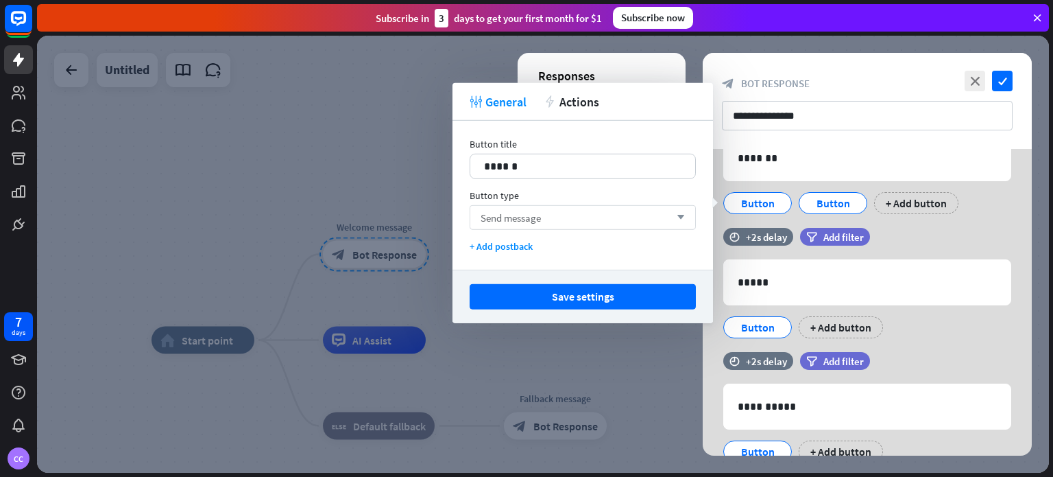
click at [581, 219] on div "Send message arrow_down" at bounding box center [583, 217] width 226 height 25
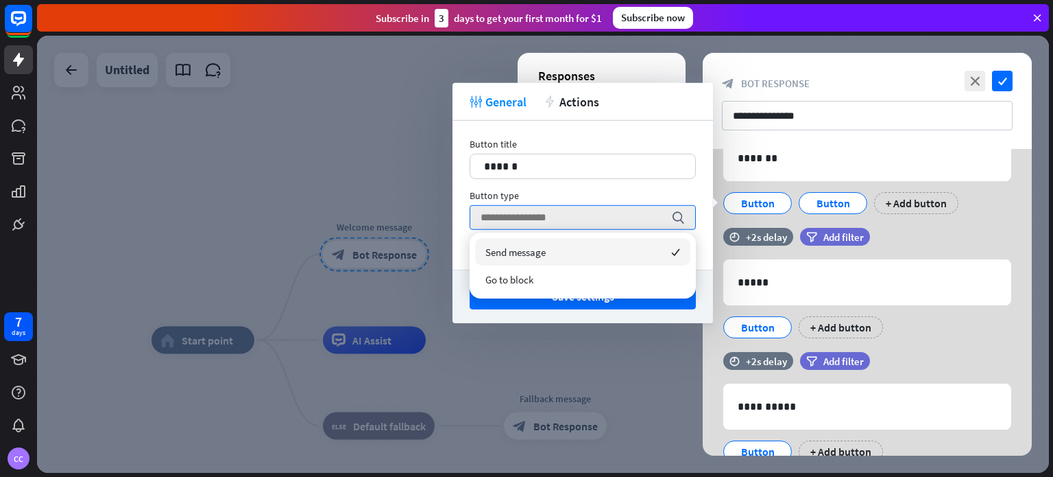
click at [576, 258] on div "Send message checked" at bounding box center [582, 251] width 215 height 27
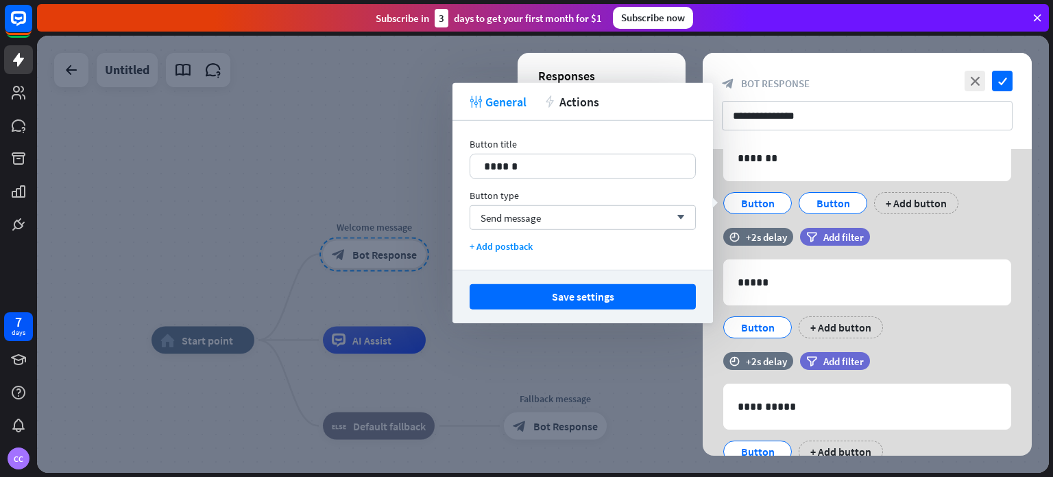
click at [645, 305] on button "Save settings" at bounding box center [583, 296] width 226 height 25
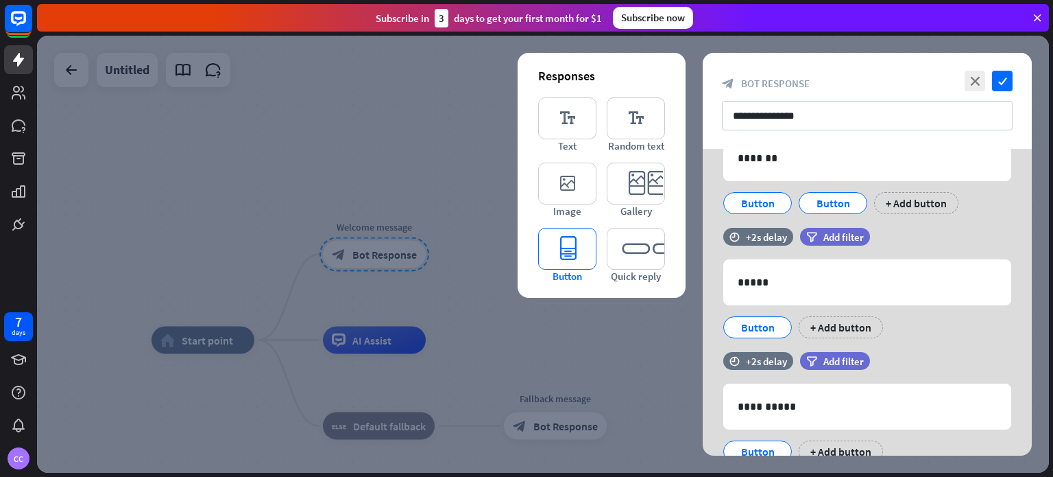
click at [545, 248] on icon "editor_button" at bounding box center [567, 249] width 58 height 42
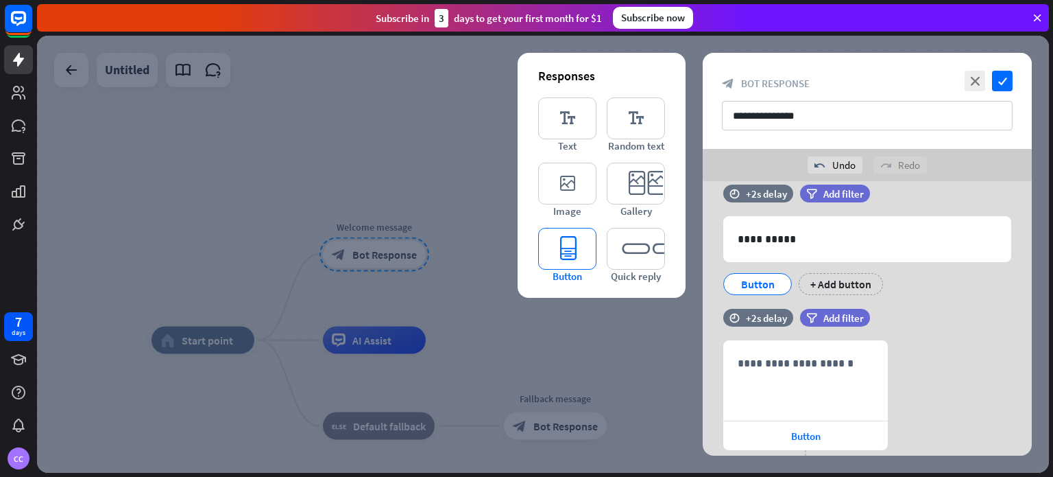
scroll to position [483, 0]
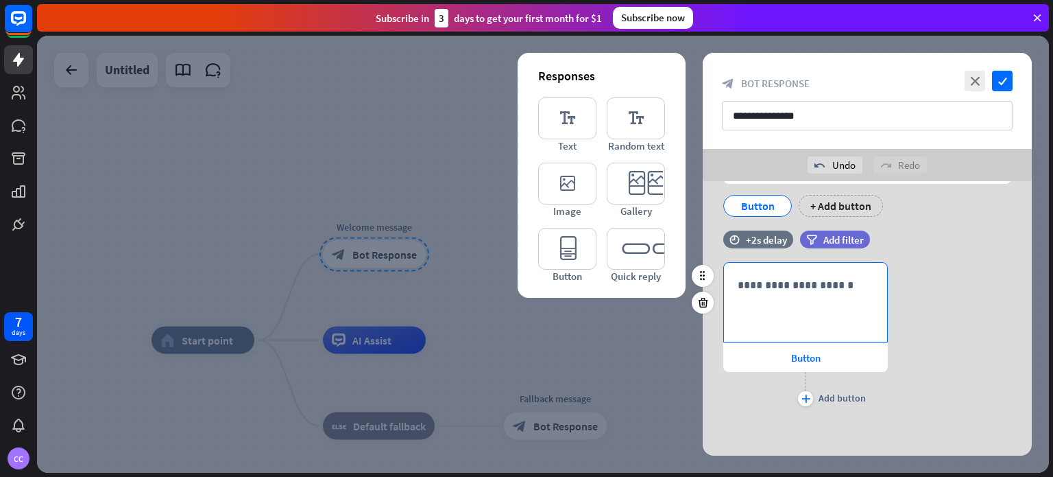
click at [819, 285] on p "**********" at bounding box center [806, 284] width 136 height 17
click at [798, 358] on span "Button" at bounding box center [805, 357] width 29 height 13
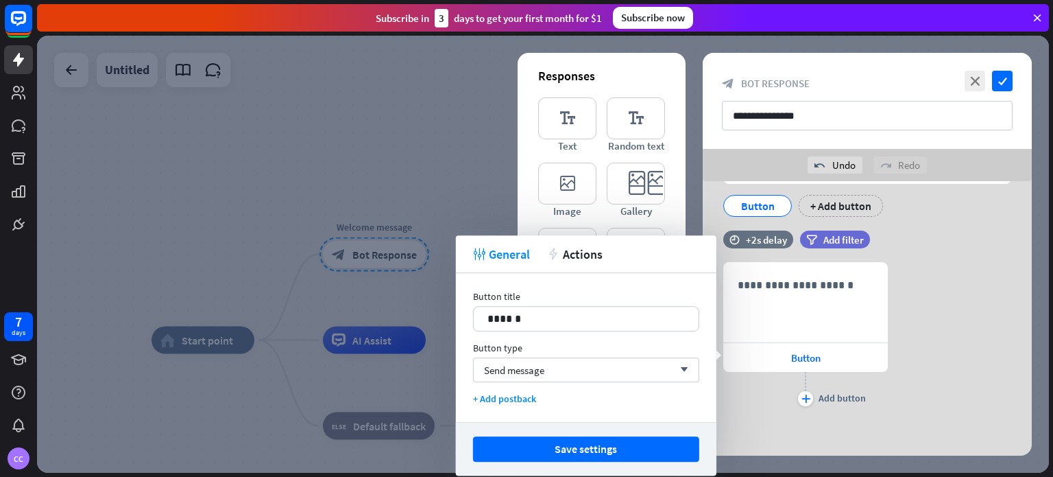
click at [588, 433] on div "Save settings" at bounding box center [586, 448] width 261 height 53
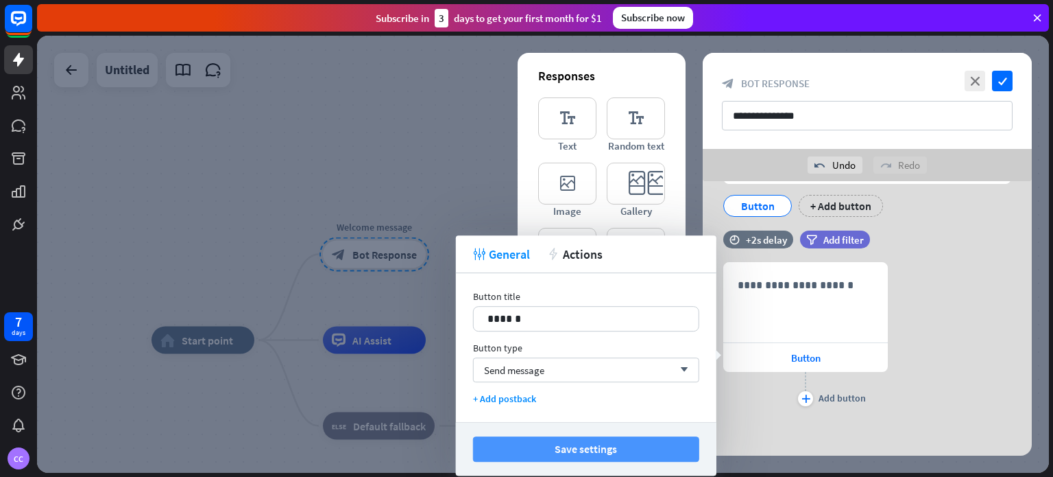
click at [589, 440] on button "Save settings" at bounding box center [586, 448] width 226 height 25
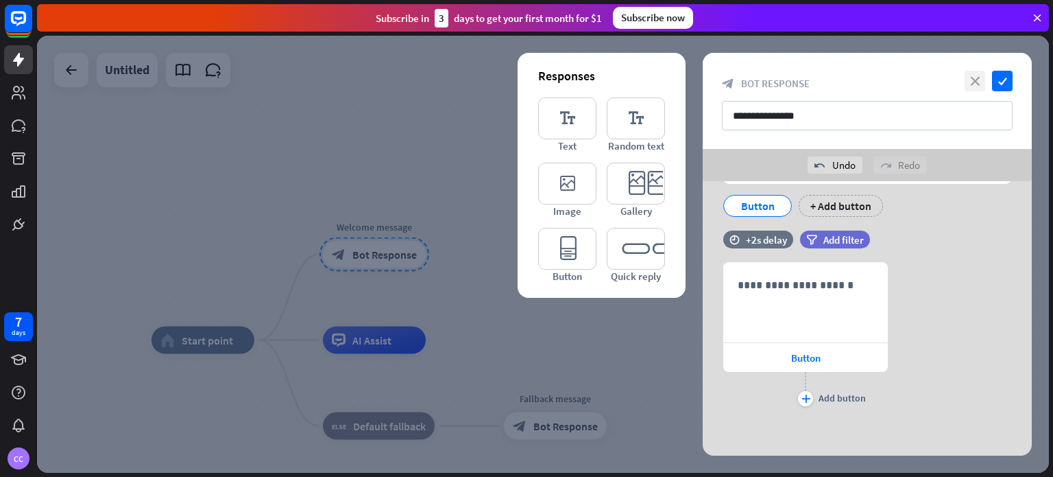
click at [974, 81] on icon "close" at bounding box center [975, 81] width 21 height 21
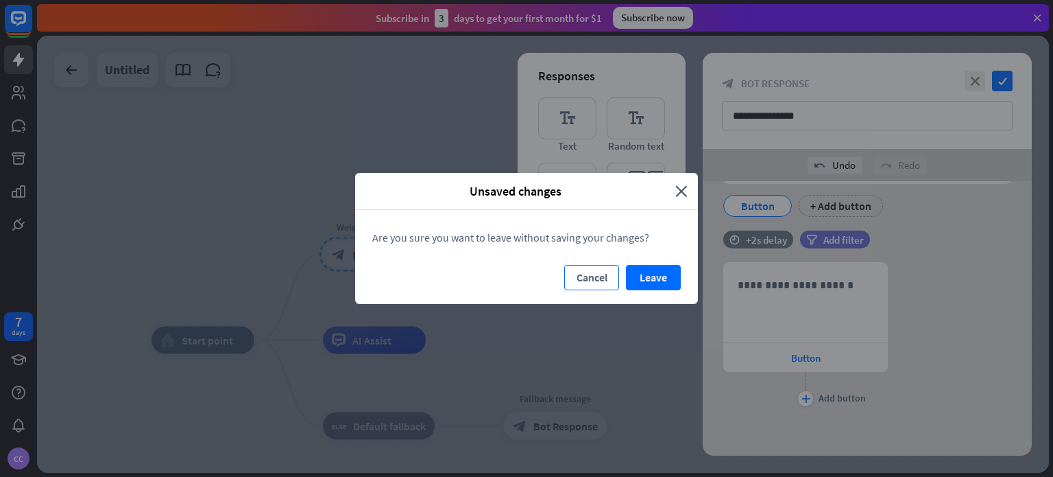
click at [595, 276] on button "Cancel" at bounding box center [591, 277] width 55 height 25
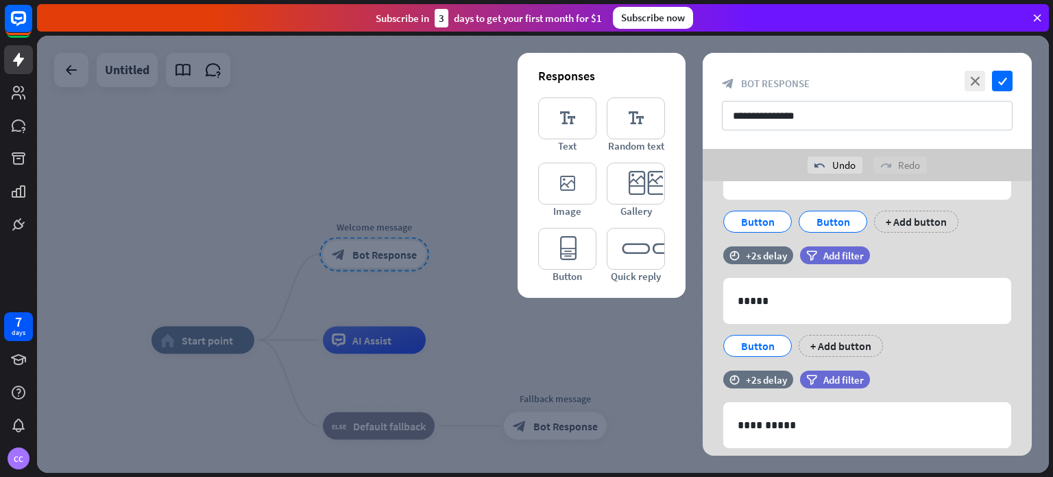
scroll to position [209, 0]
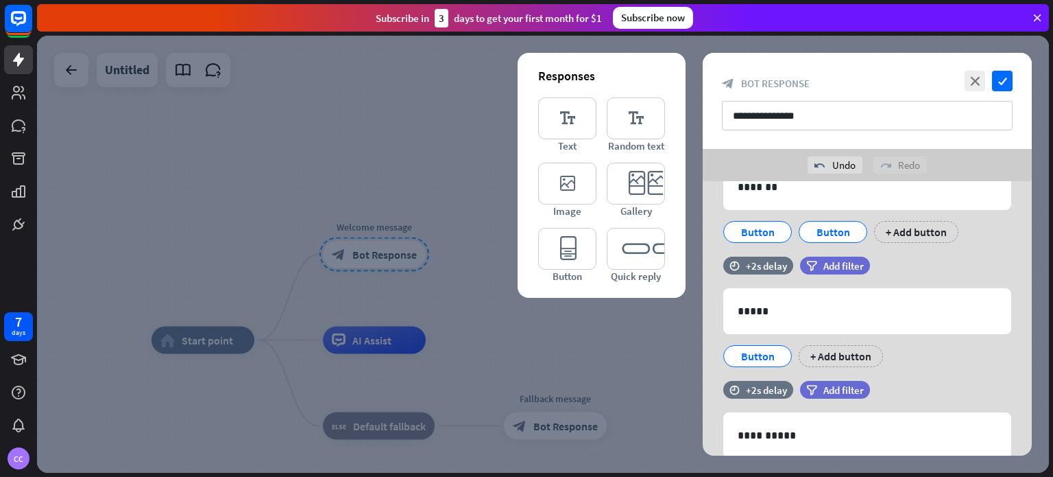
drag, startPoint x: 996, startPoint y: 93, endPoint x: 1003, endPoint y: 84, distance: 11.7
click at [996, 93] on div "**********" at bounding box center [867, 101] width 329 height 96
click at [1004, 84] on icon "check" at bounding box center [1002, 81] width 21 height 21
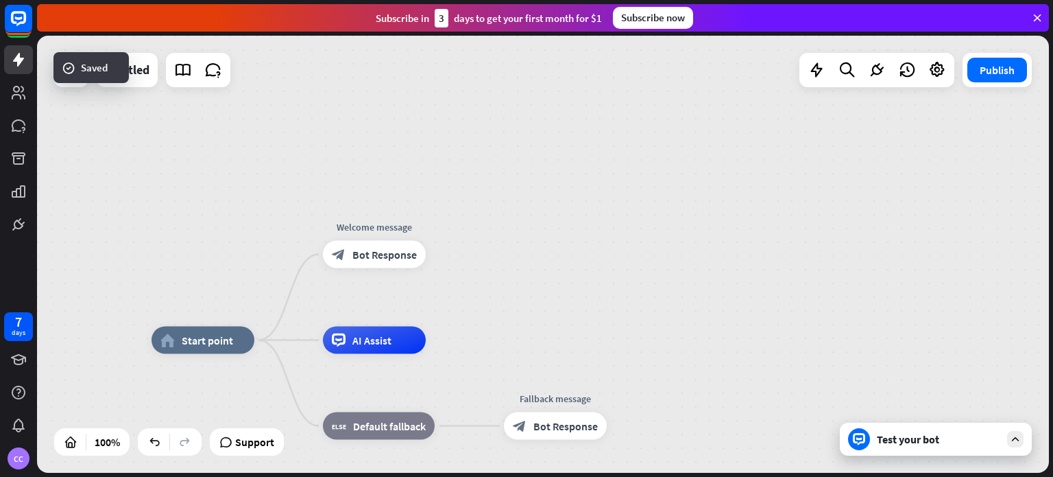
click at [902, 438] on div "Test your bot" at bounding box center [938, 439] width 123 height 14
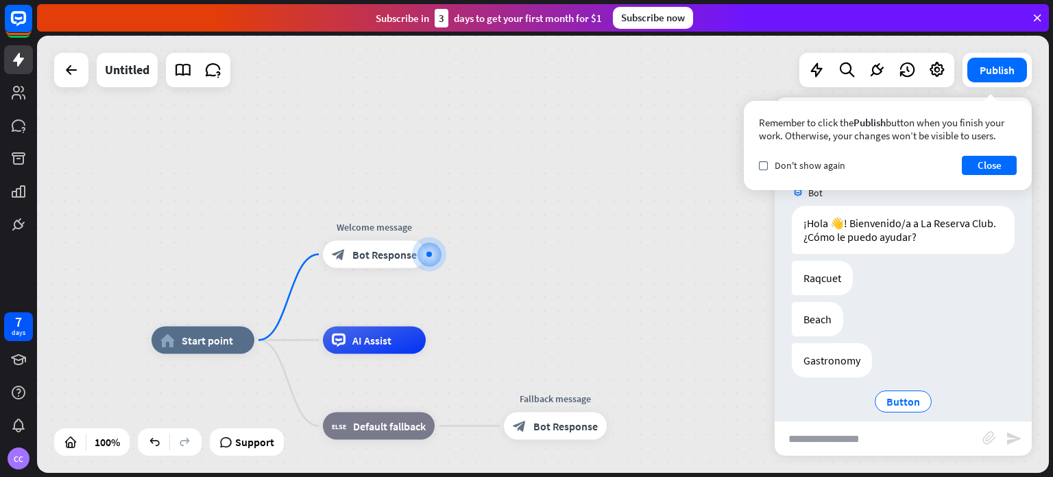
scroll to position [14, 0]
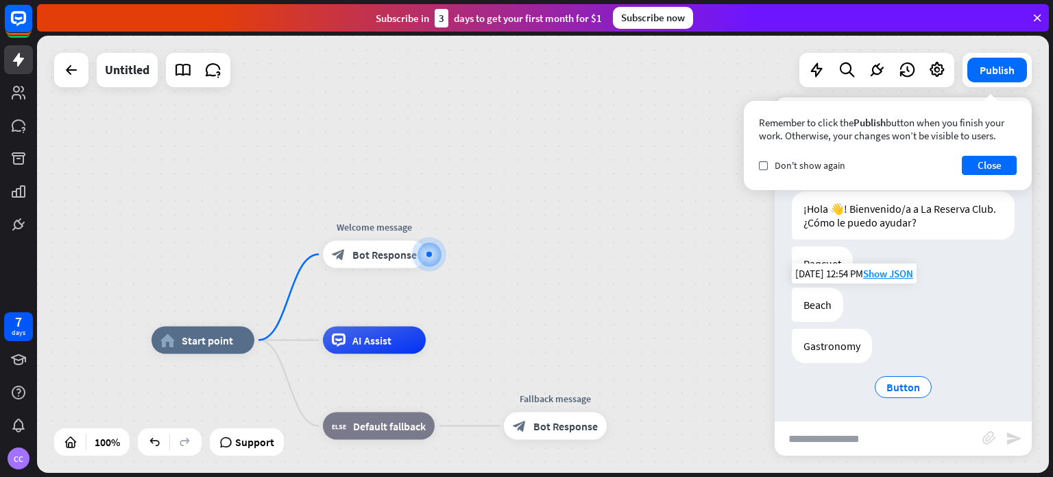
click at [823, 266] on div "[DATE] 12:54 PM Show JSON" at bounding box center [854, 273] width 125 height 20
click at [843, 355] on div "Gastronomy" at bounding box center [832, 345] width 80 height 34
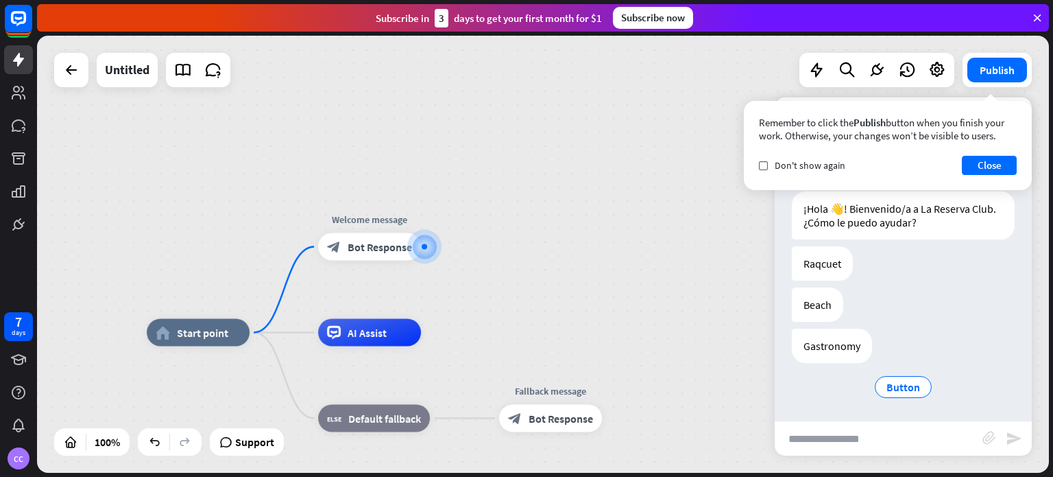
click at [704, 284] on div "home_2 Start point Welcome message block_bot_response Bot Response AI Assist bl…" at bounding box center [543, 254] width 1012 height 437
click at [999, 168] on button "Close" at bounding box center [989, 165] width 55 height 19
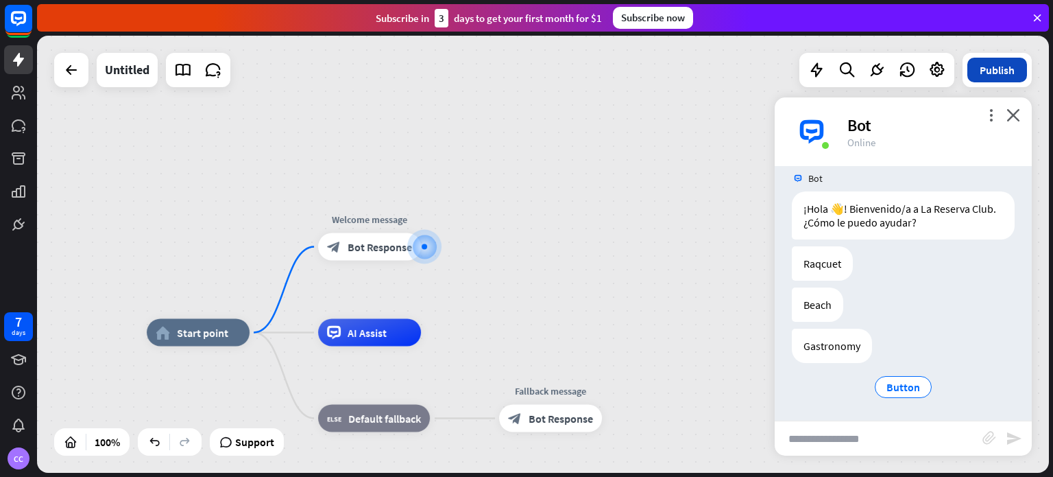
click at [1011, 81] on button "Publish" at bounding box center [998, 70] width 60 height 25
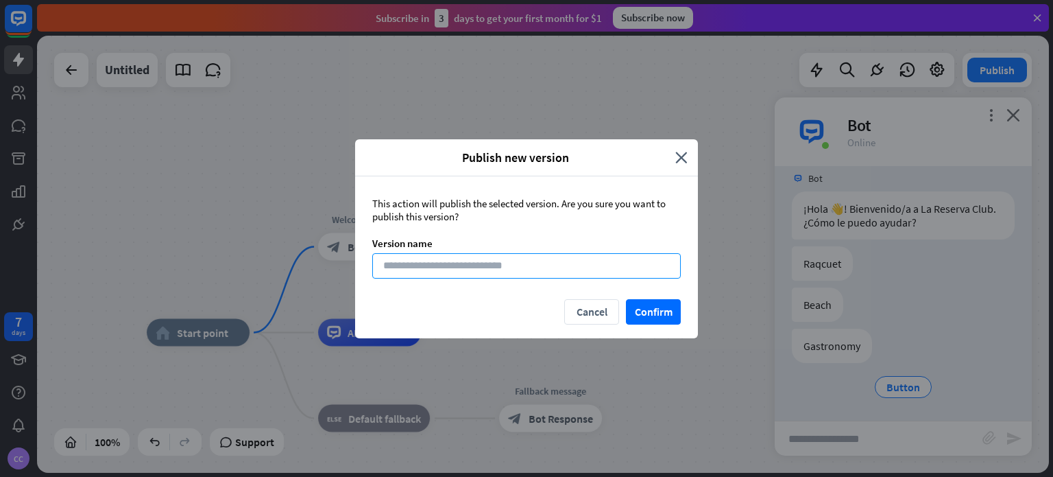
click at [598, 269] on input at bounding box center [526, 265] width 309 height 25
type input "*"
click at [669, 307] on button "Confirm" at bounding box center [653, 311] width 55 height 25
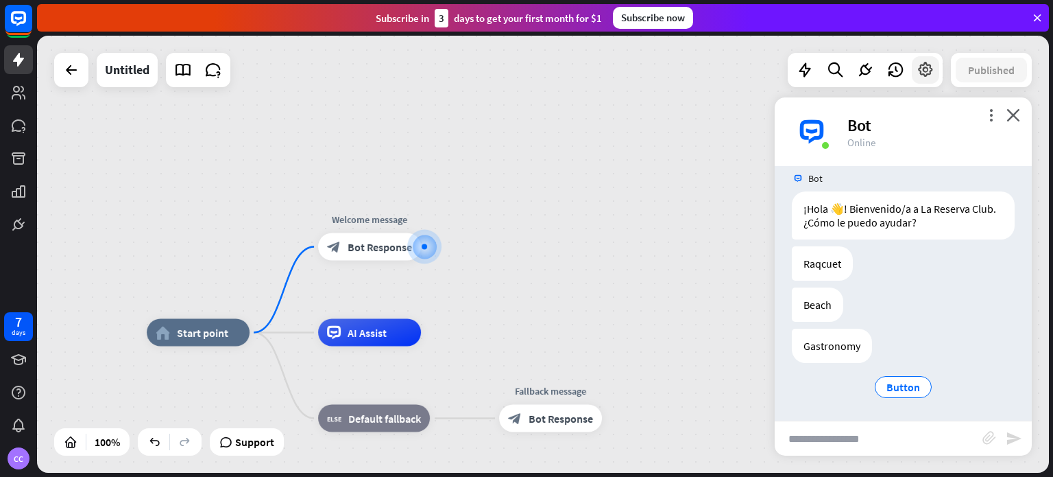
click at [924, 79] on div at bounding box center [925, 69] width 27 height 27
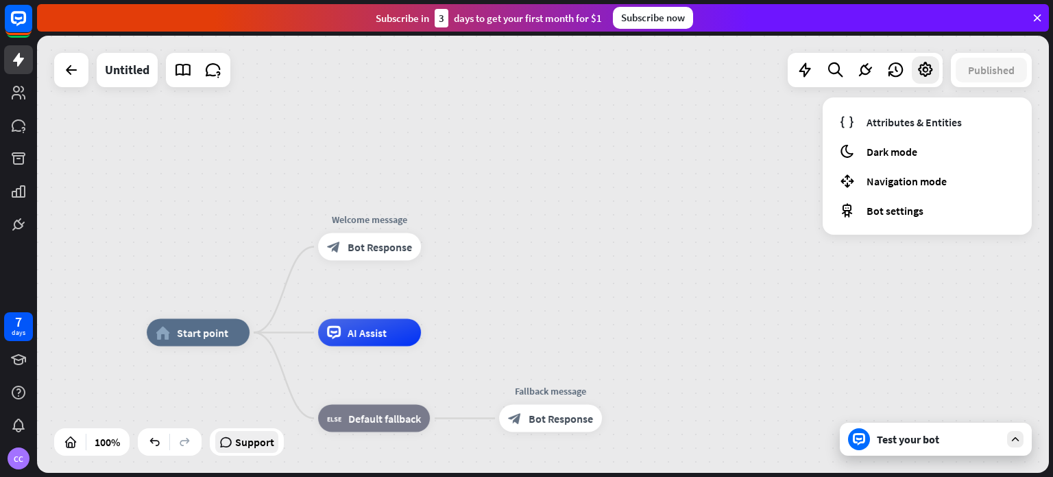
click at [265, 444] on span "Support" at bounding box center [254, 442] width 39 height 22
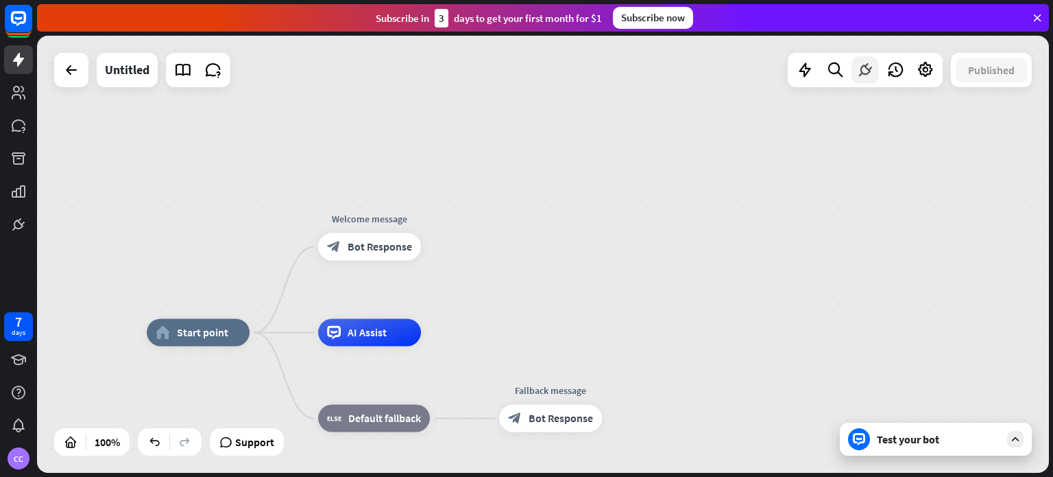
click at [867, 82] on div at bounding box center [865, 69] width 27 height 27
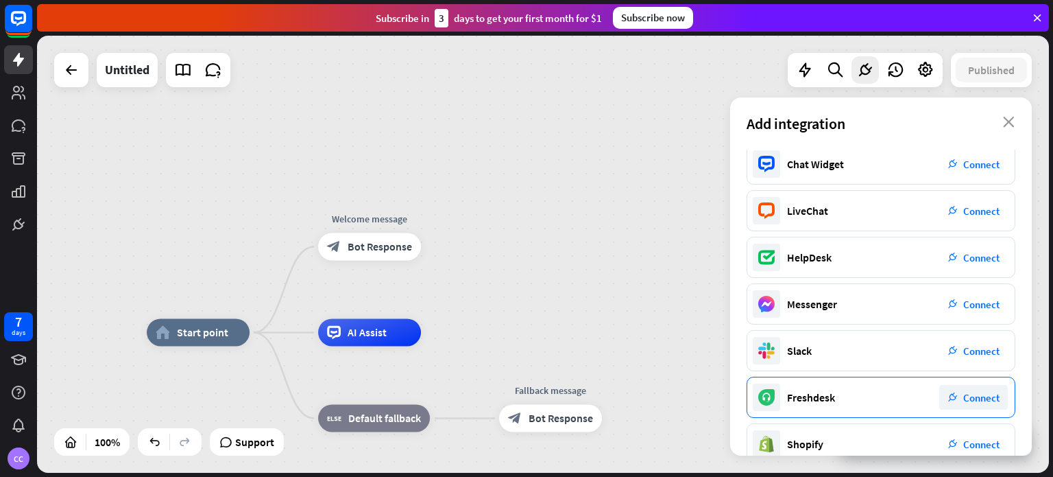
scroll to position [0, 0]
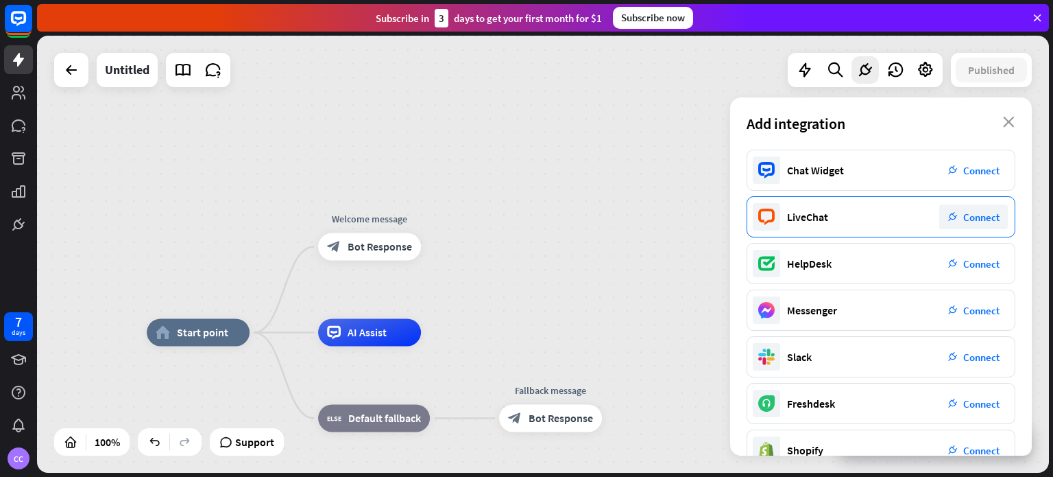
click at [935, 213] on div "LiveChat plug_integration Connect" at bounding box center [881, 216] width 269 height 41
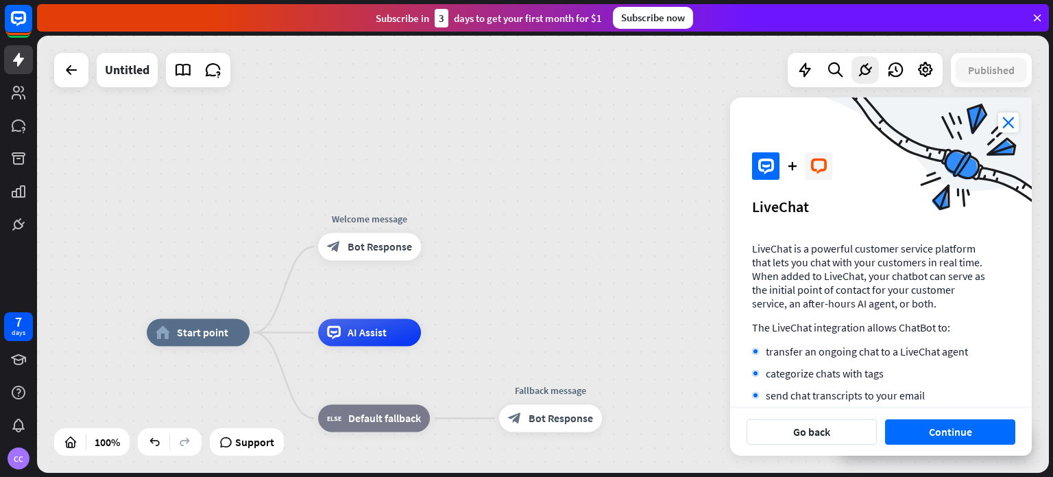
click at [1009, 121] on icon "close" at bounding box center [1008, 122] width 21 height 20
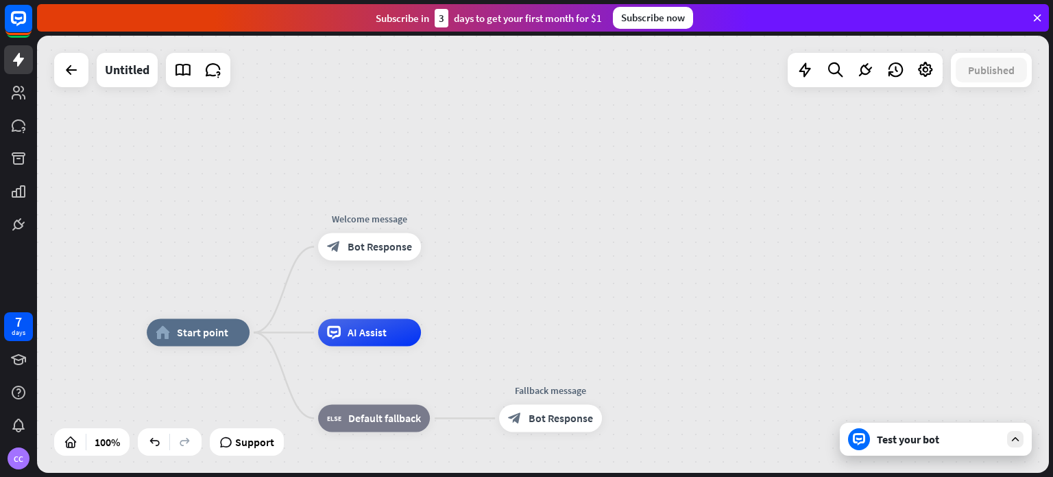
click at [972, 437] on div "Test your bot" at bounding box center [938, 439] width 123 height 14
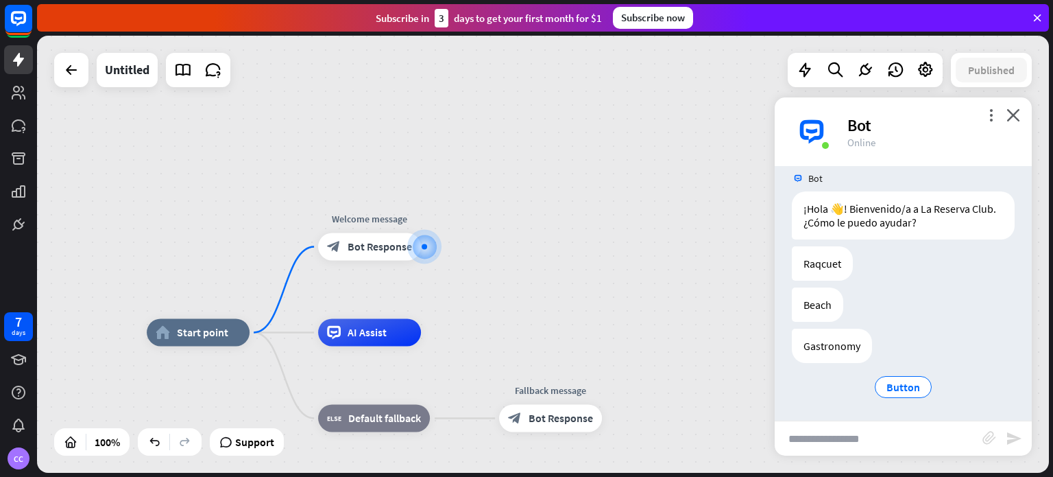
click at [1023, 111] on div "more_vert close Bot Online" at bounding box center [903, 131] width 257 height 69
click at [243, 440] on span "Support" at bounding box center [254, 442] width 39 height 22
